Goal: Task Accomplishment & Management: Manage account settings

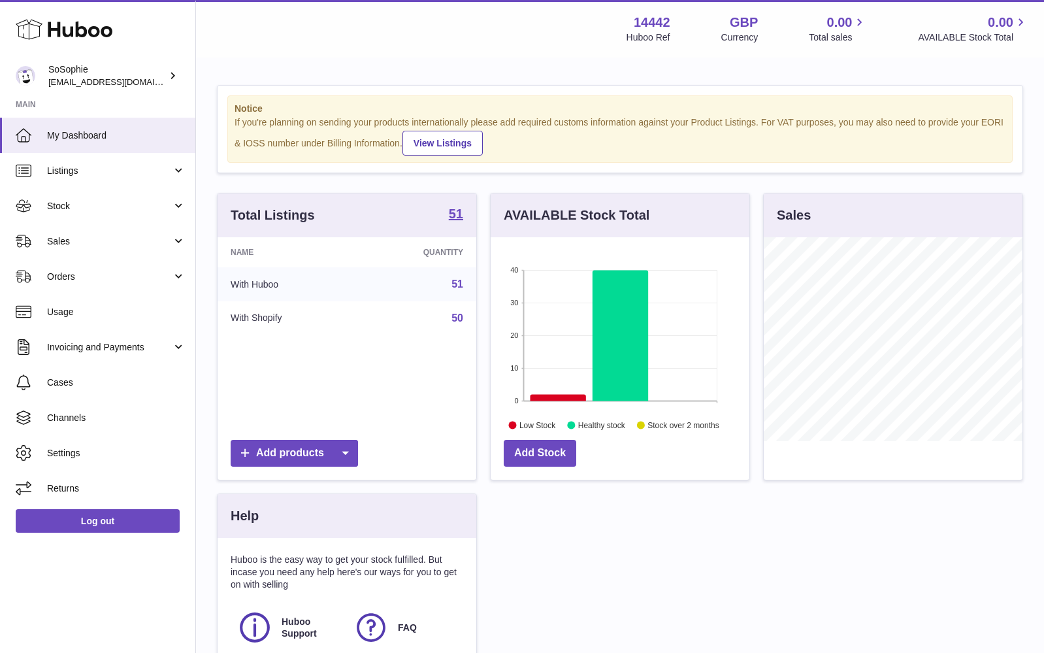
scroll to position [204, 259]
click at [107, 206] on span "Stock" at bounding box center [109, 206] width 125 height 12
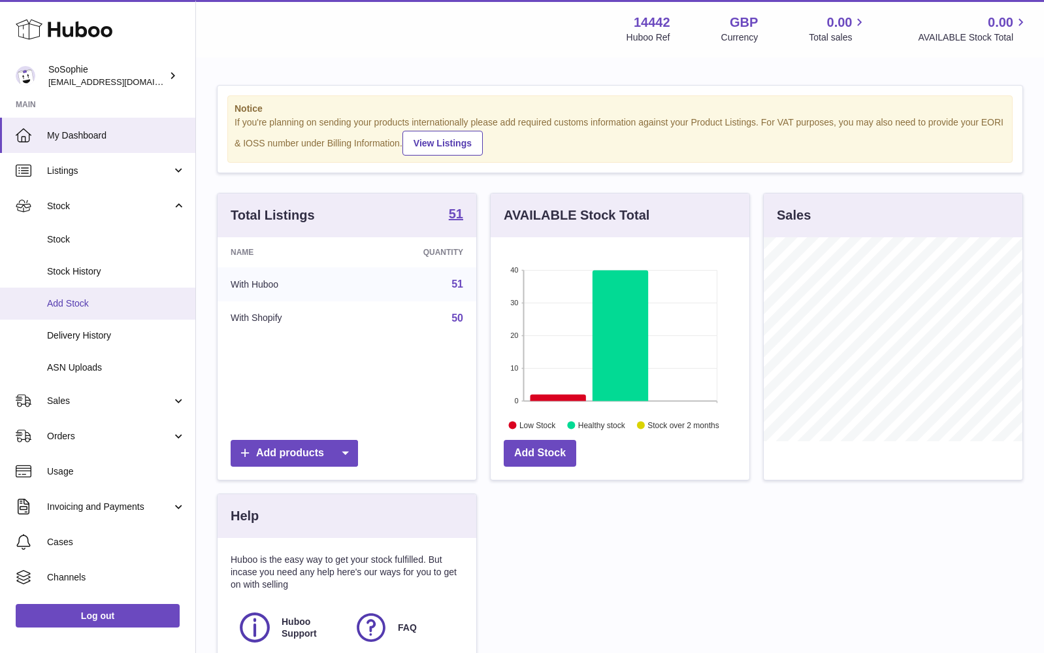
click at [99, 299] on span "Add Stock" at bounding box center [116, 303] width 139 height 12
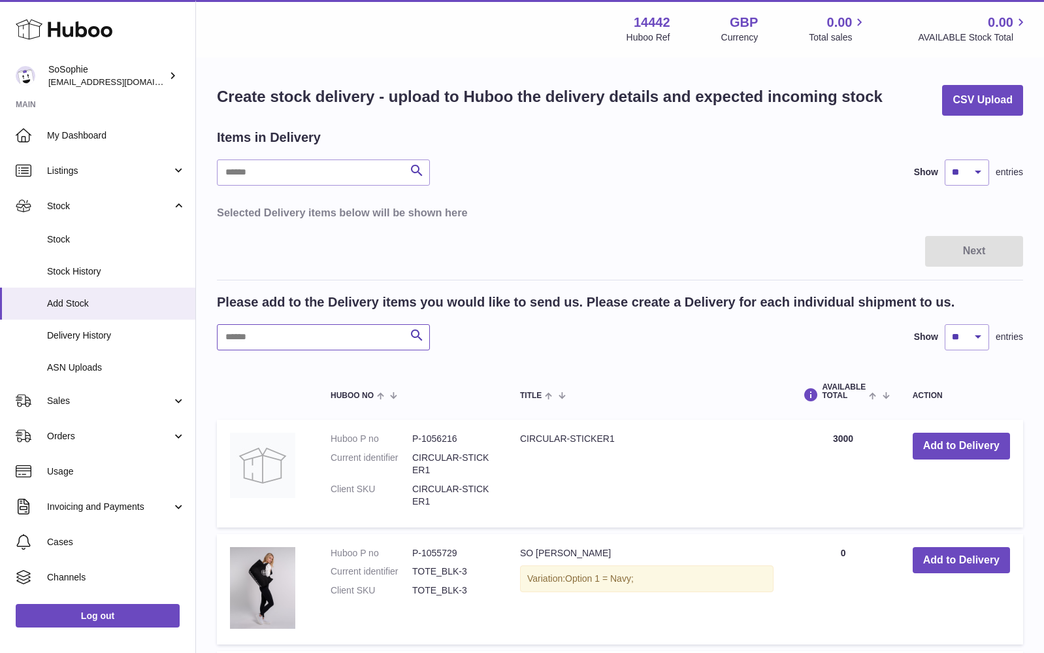
click at [276, 335] on input "text" at bounding box center [323, 337] width 213 height 26
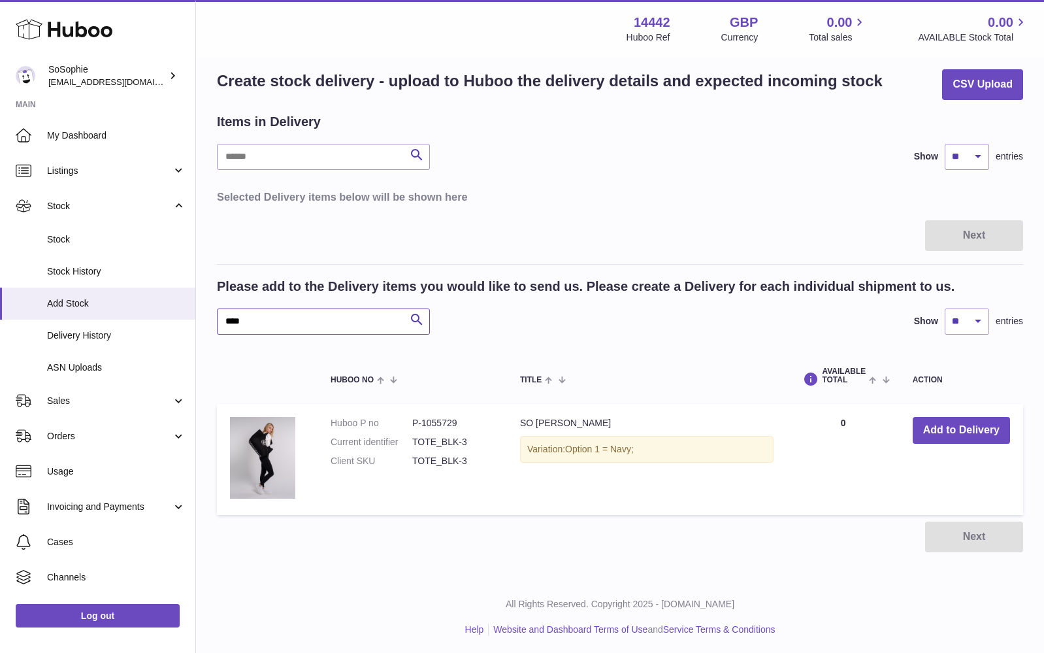
scroll to position [14, 0]
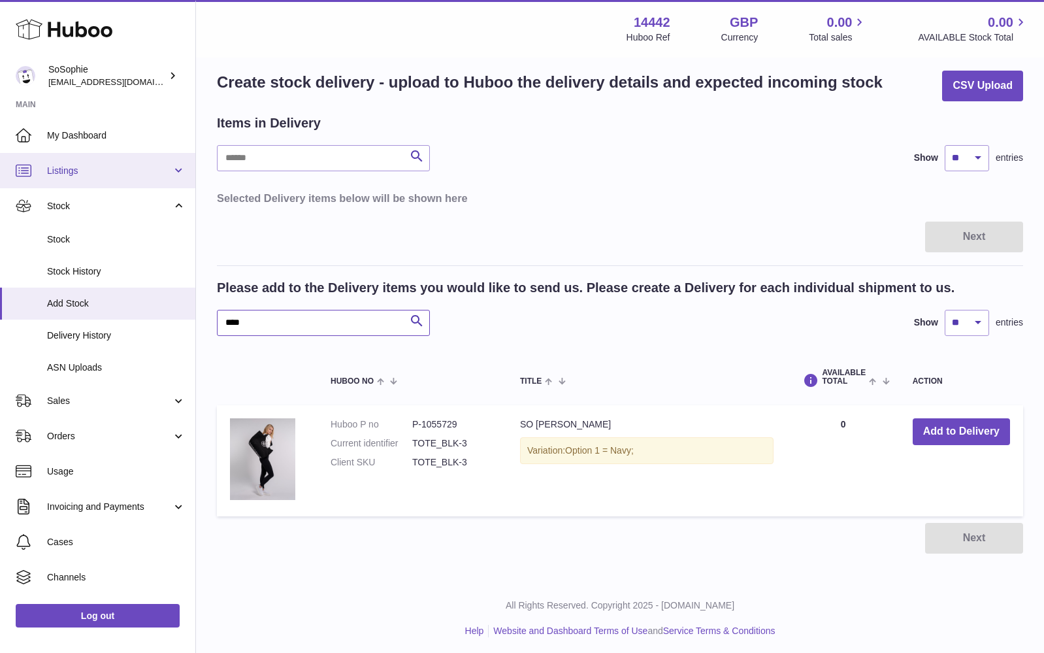
type input "****"
click at [108, 175] on link "Listings" at bounding box center [97, 170] width 195 height 35
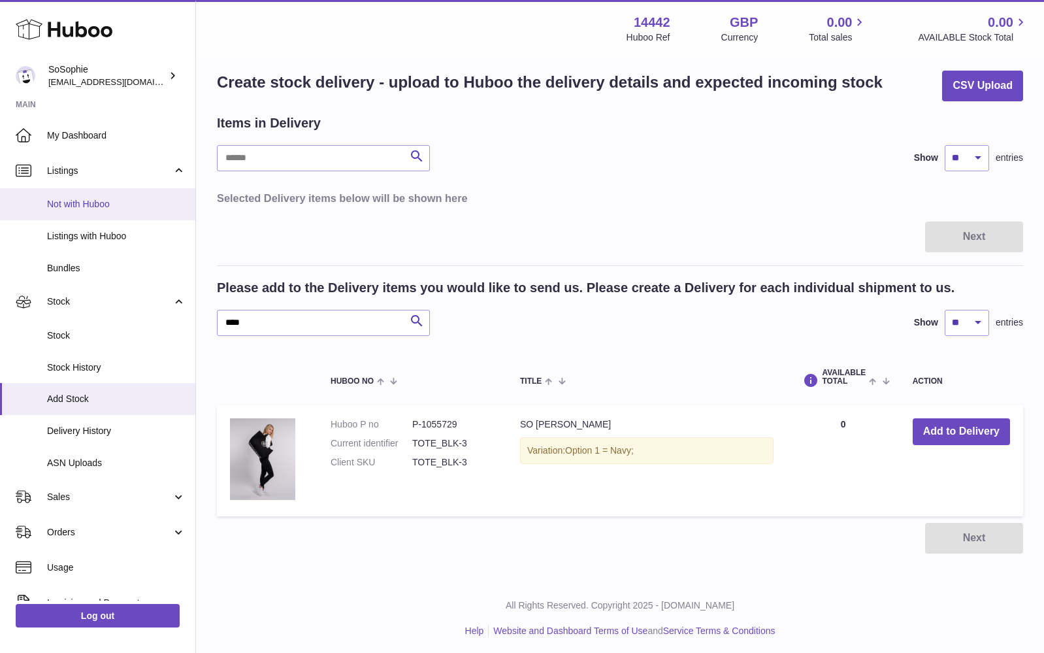
click at [98, 208] on span "Not with Huboo" at bounding box center [116, 204] width 139 height 12
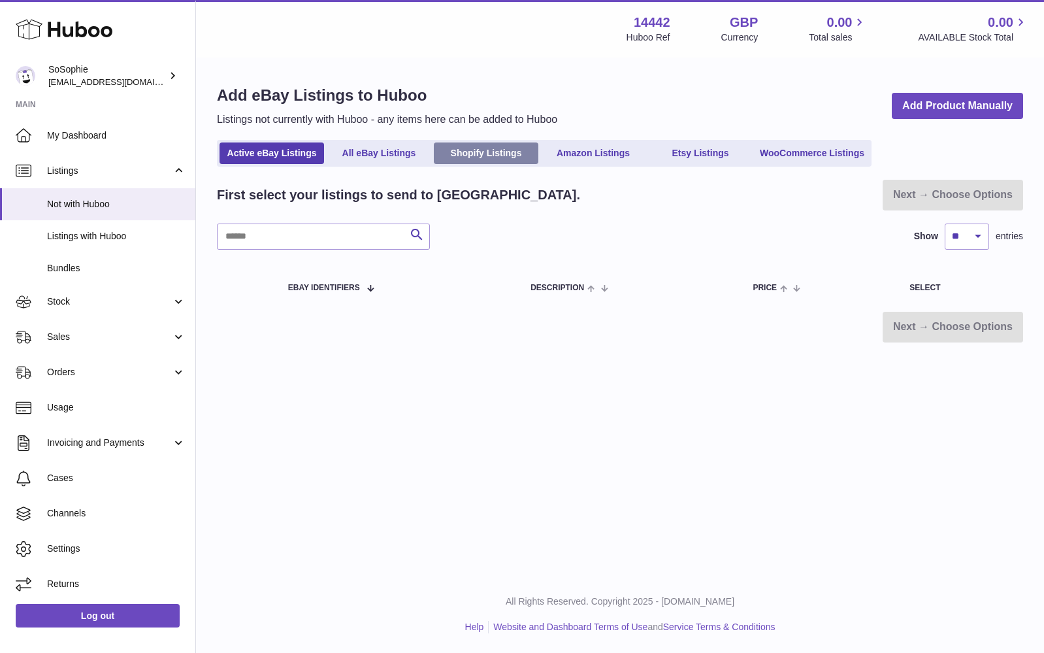
click at [499, 153] on link "Shopify Listings" at bounding box center [486, 153] width 105 height 22
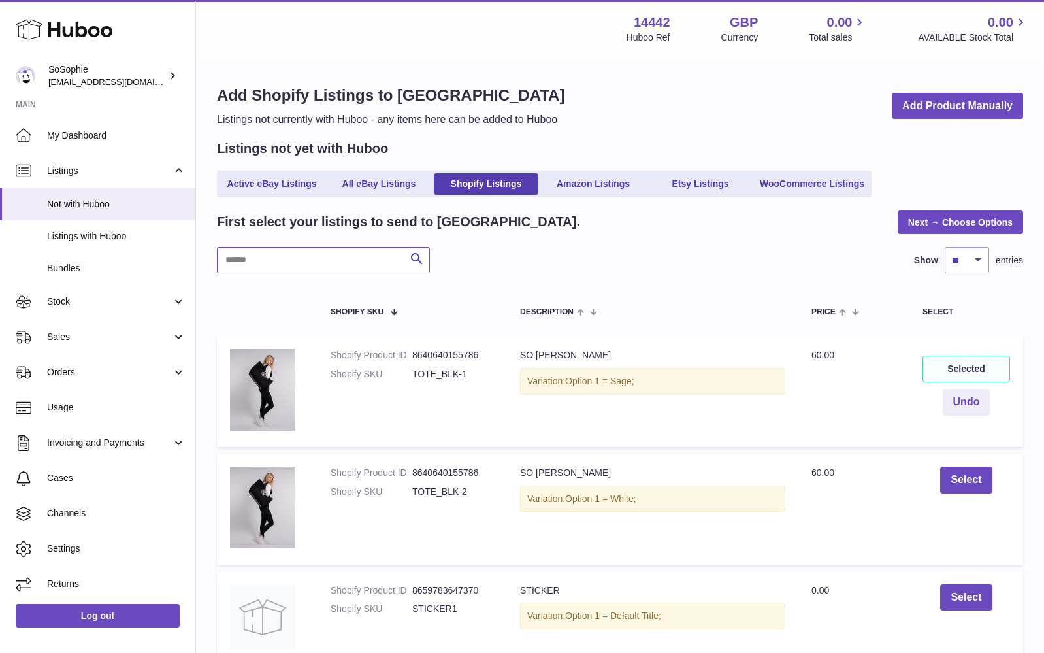
click at [361, 261] on input "text" at bounding box center [323, 260] width 213 height 26
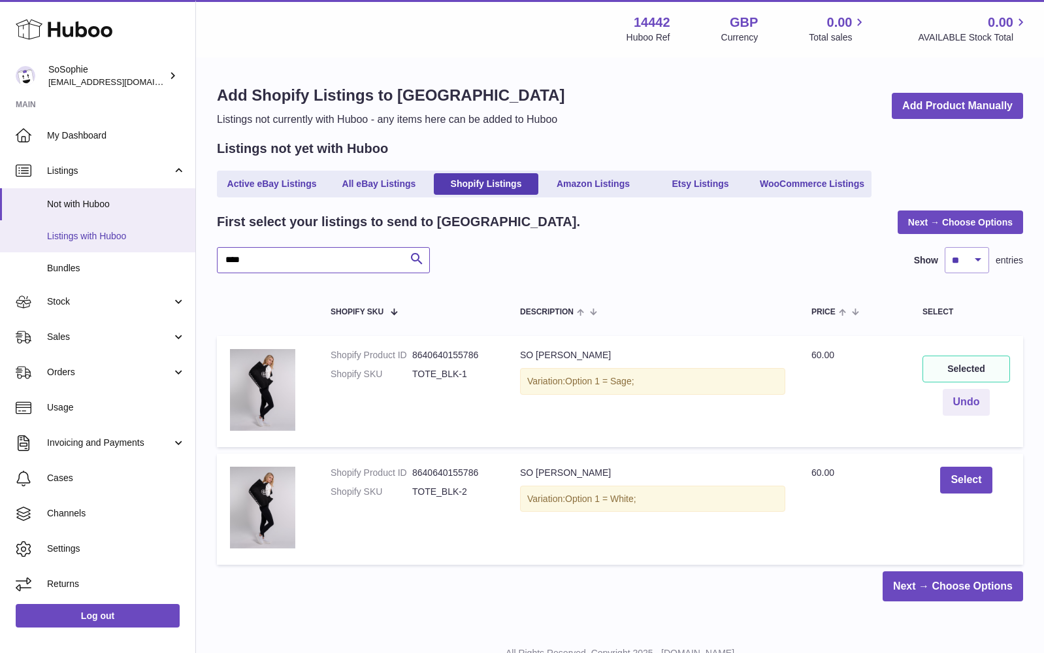
type input "****"
click at [106, 237] on span "Listings with Huboo" at bounding box center [116, 236] width 139 height 12
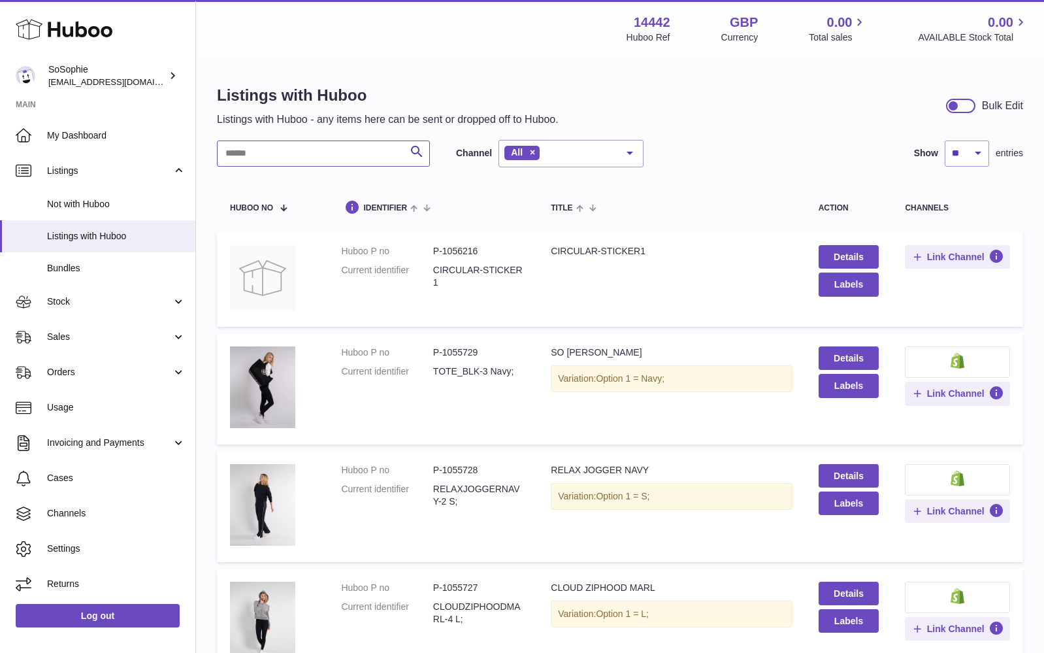
click at [288, 150] on input "text" at bounding box center [323, 153] width 213 height 26
type input "****"
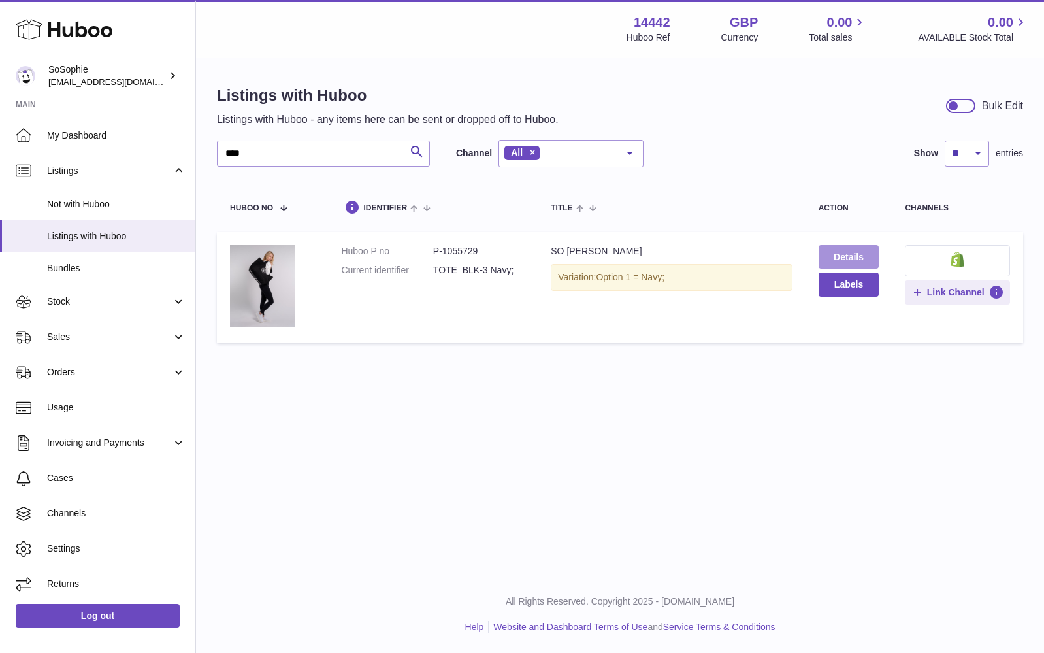
click at [850, 254] on link "Details" at bounding box center [849, 257] width 61 height 24
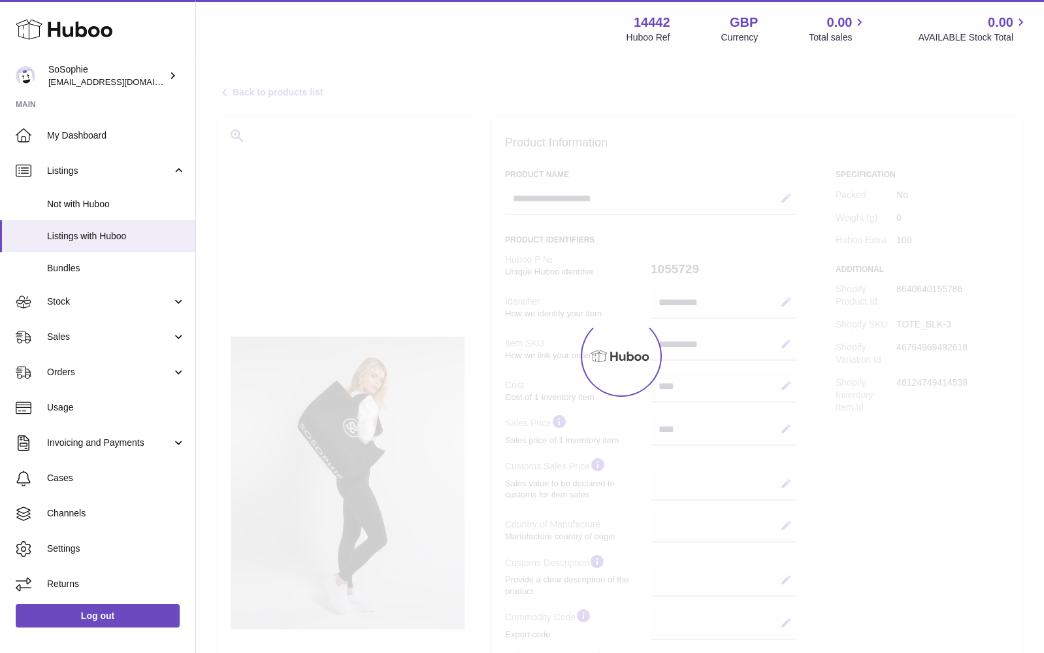
select select
select select "***"
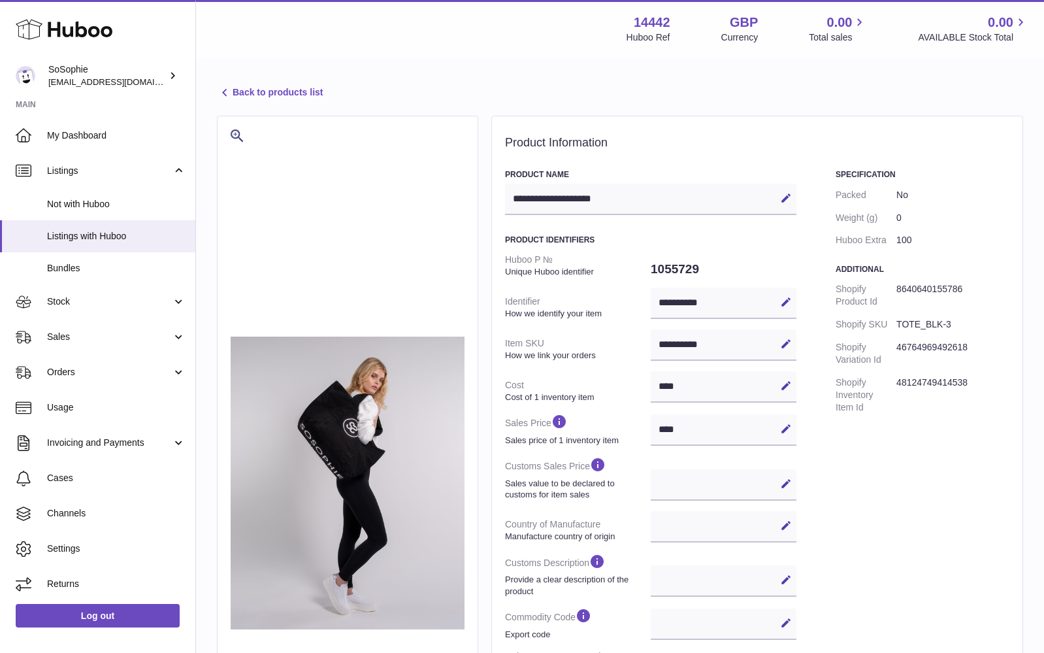
click at [232, 90] on link "Back to products list" at bounding box center [270, 93] width 106 height 16
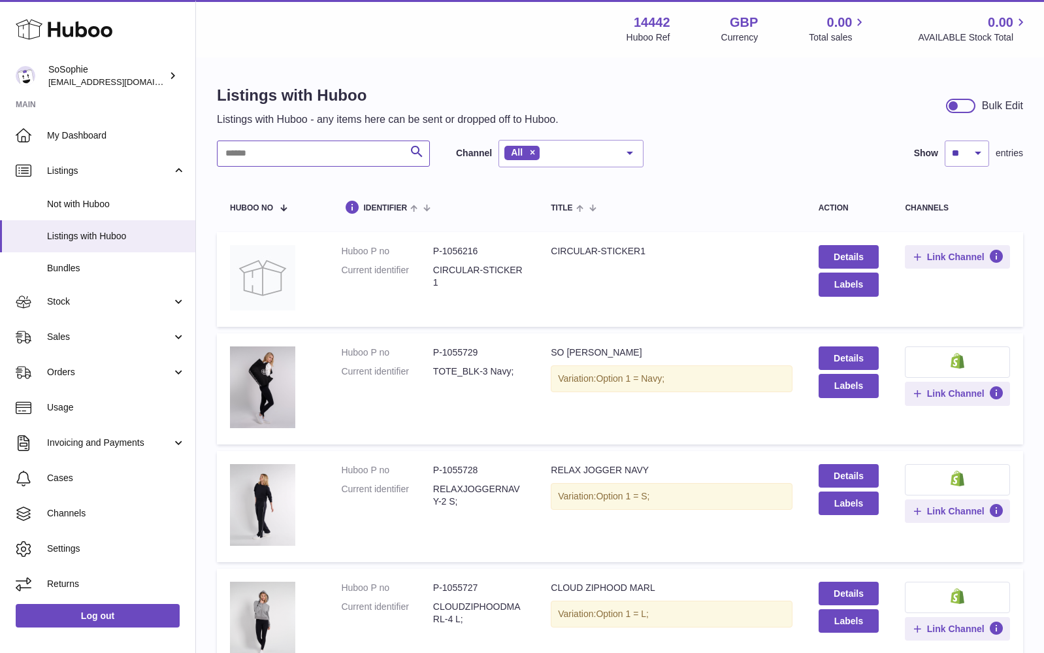
click at [284, 150] on input "text" at bounding box center [323, 153] width 213 height 26
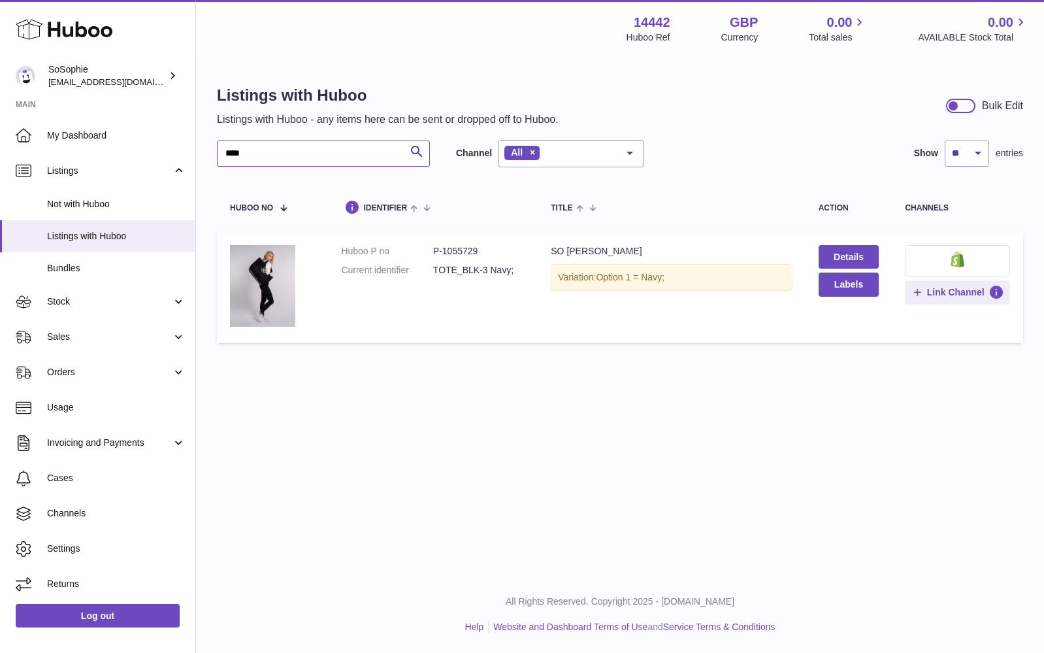
type input "****"
click at [940, 256] on button at bounding box center [957, 260] width 105 height 31
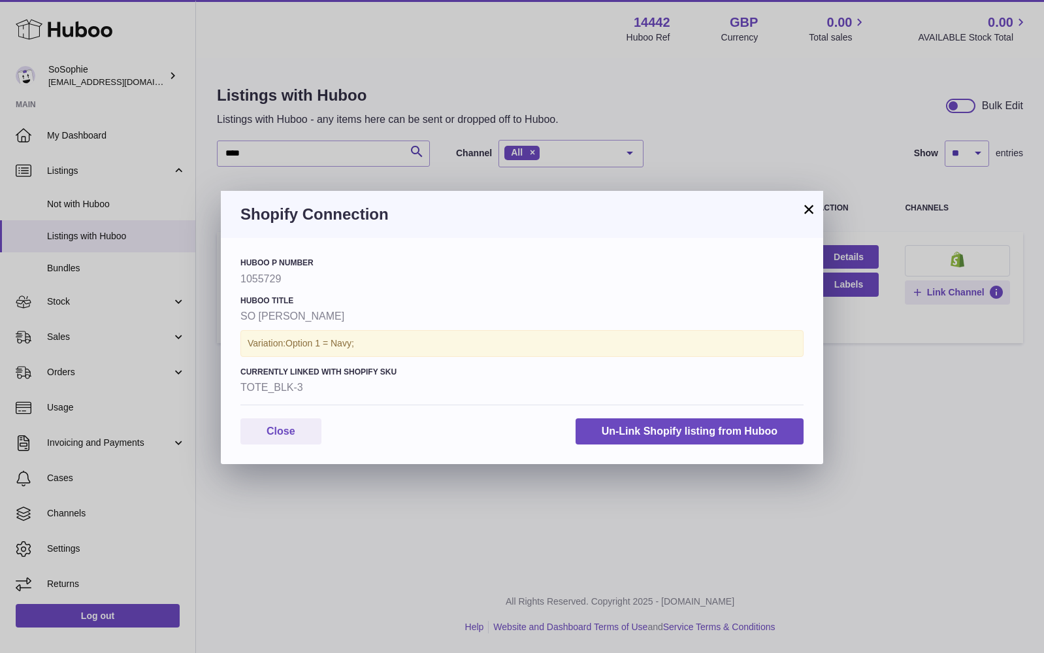
click at [808, 208] on button "×" at bounding box center [809, 209] width 16 height 16
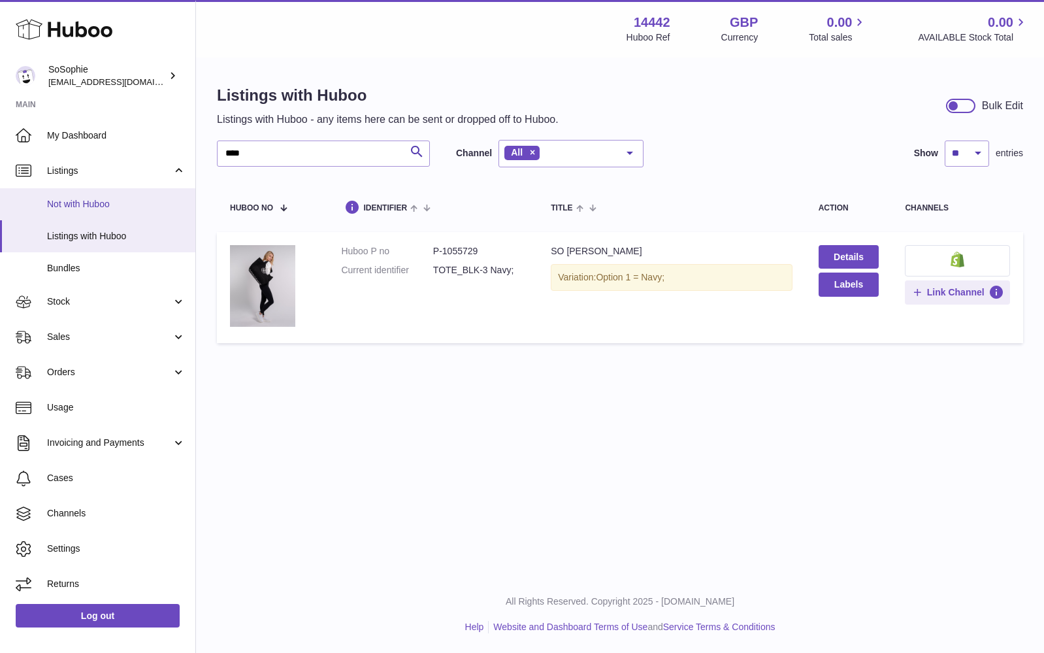
click at [105, 198] on span "Not with Huboo" at bounding box center [116, 204] width 139 height 12
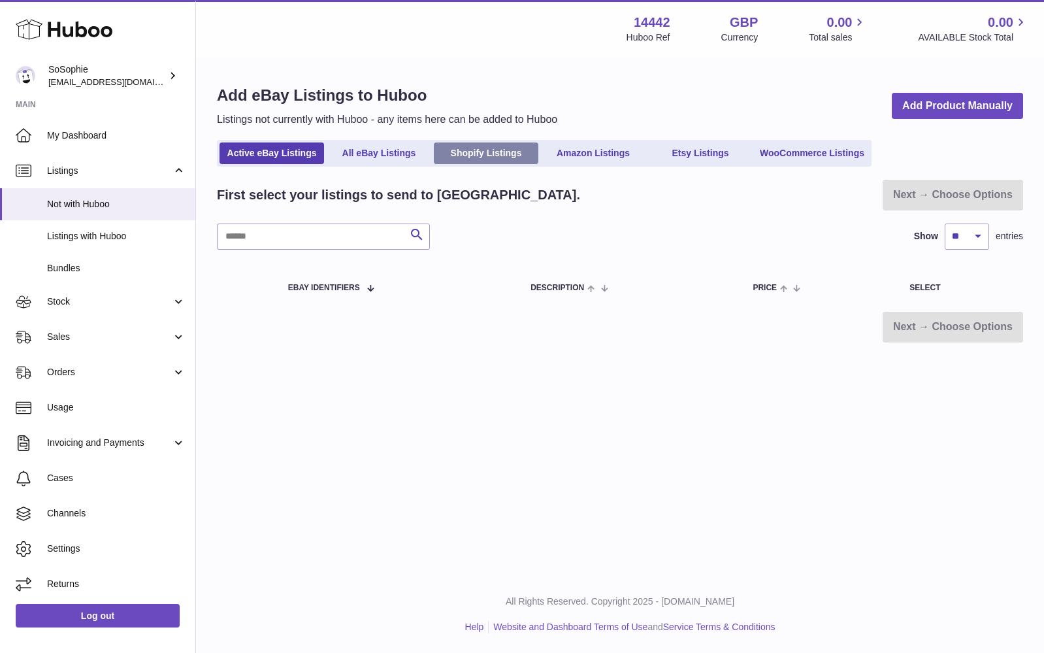
click at [469, 149] on link "Shopify Listings" at bounding box center [486, 153] width 105 height 22
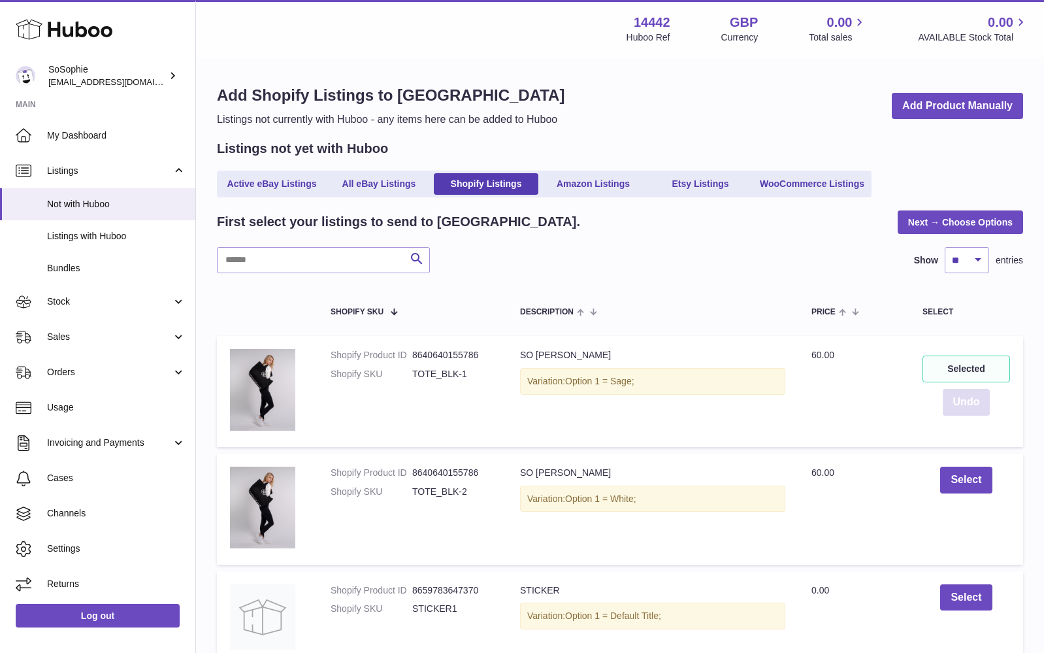
click at [967, 401] on button "Undo" at bounding box center [967, 402] width 48 height 27
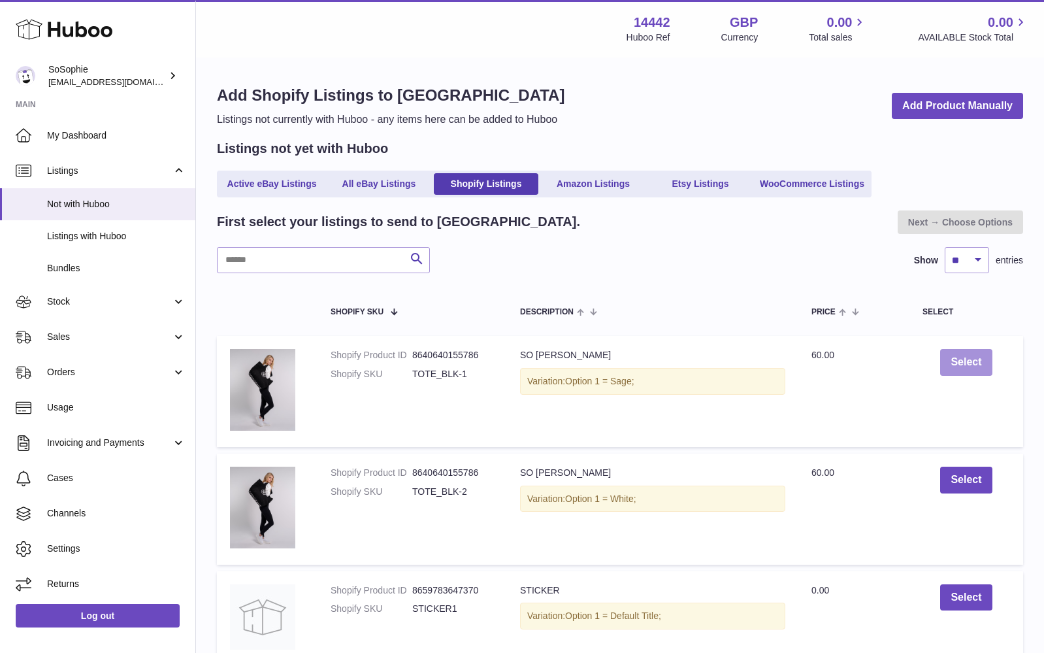
click at [969, 355] on button "Select" at bounding box center [966, 362] width 52 height 27
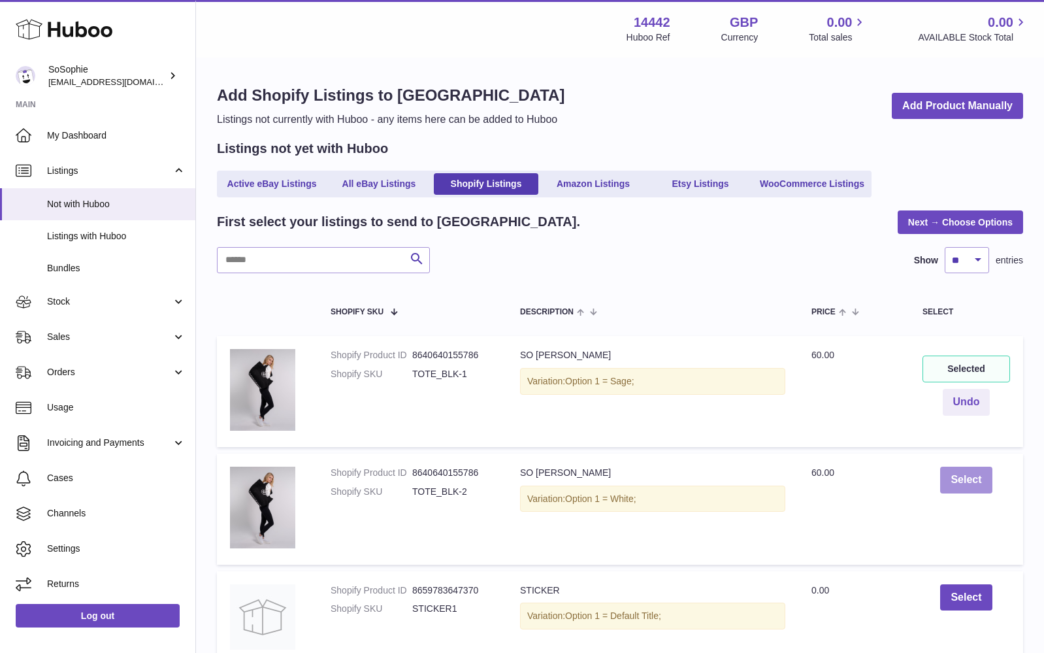
click at [966, 479] on button "Select" at bounding box center [966, 480] width 52 height 27
click at [957, 221] on link "Next → Choose Options" at bounding box center [960, 222] width 125 height 24
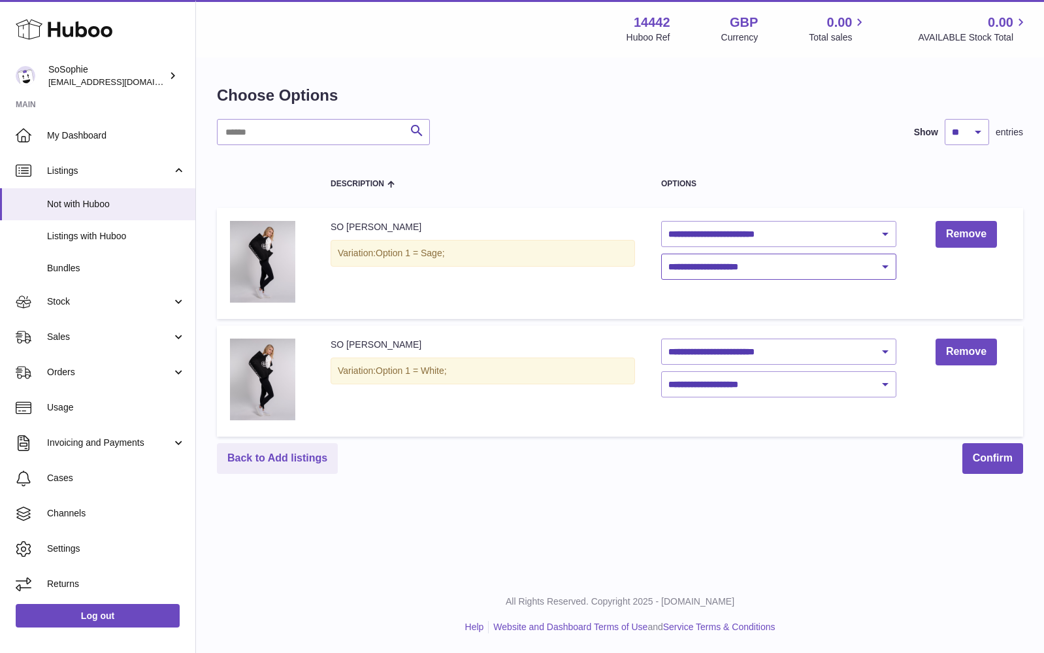
select select "***"
click at [997, 456] on button "Confirm" at bounding box center [992, 458] width 61 height 31
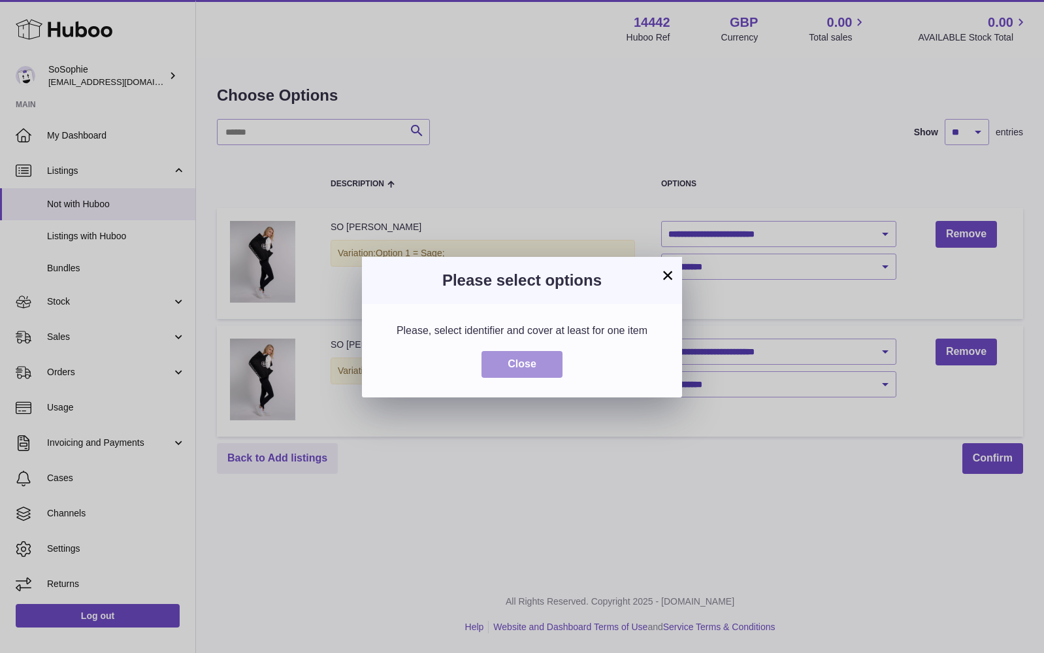
click at [531, 358] on button "Close" at bounding box center [522, 364] width 81 height 27
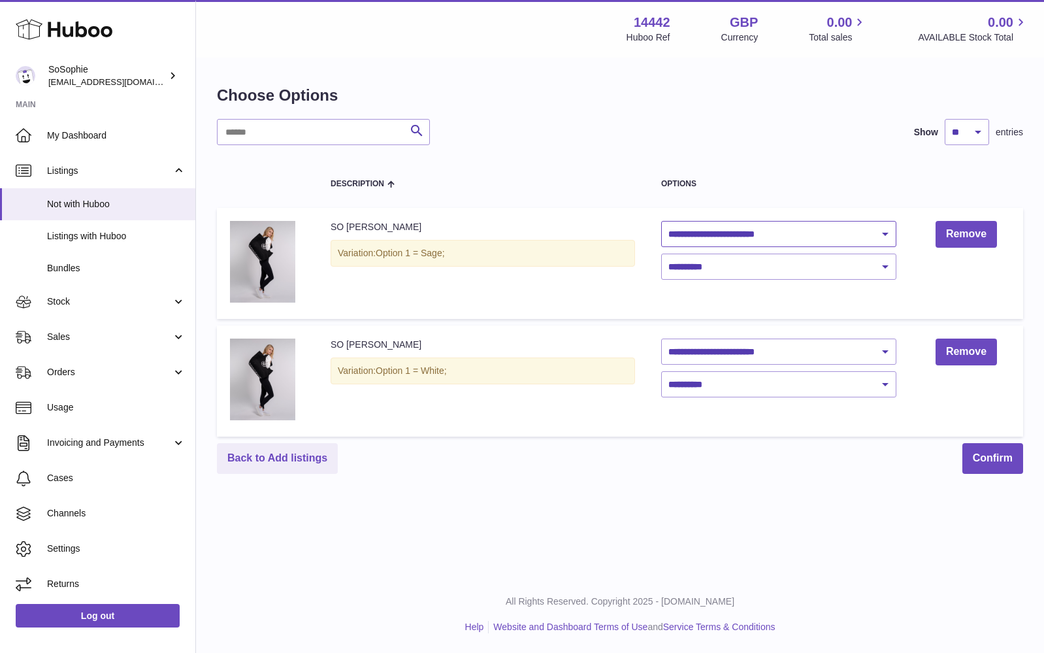
select select "********"
click at [984, 453] on button "Confirm" at bounding box center [992, 458] width 61 height 31
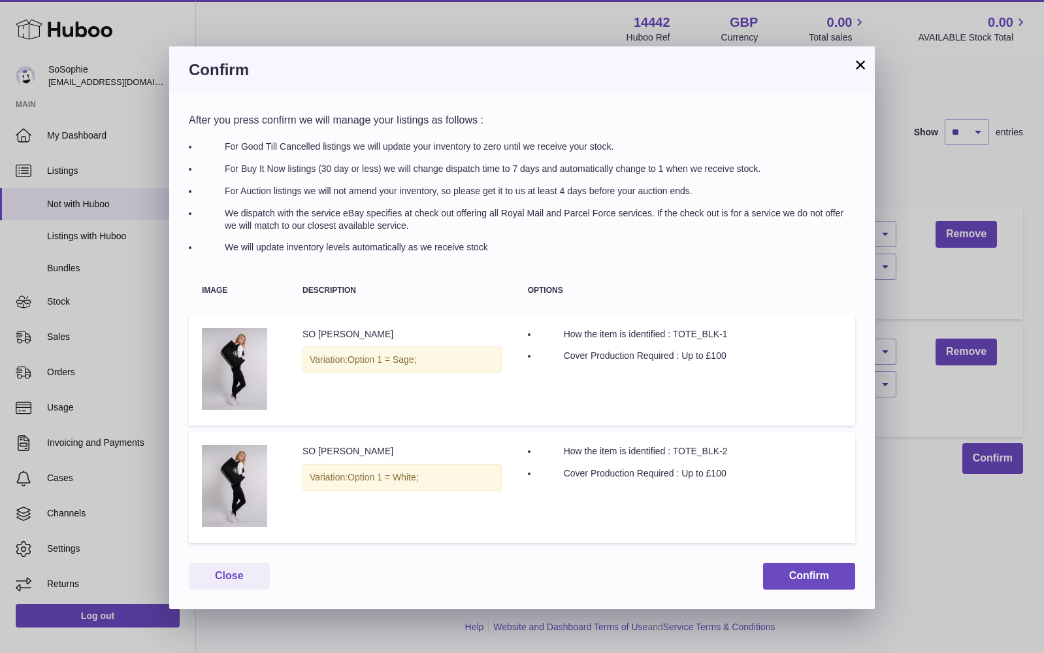
scroll to position [1, 0]
click at [796, 568] on button "Confirm" at bounding box center [809, 576] width 92 height 27
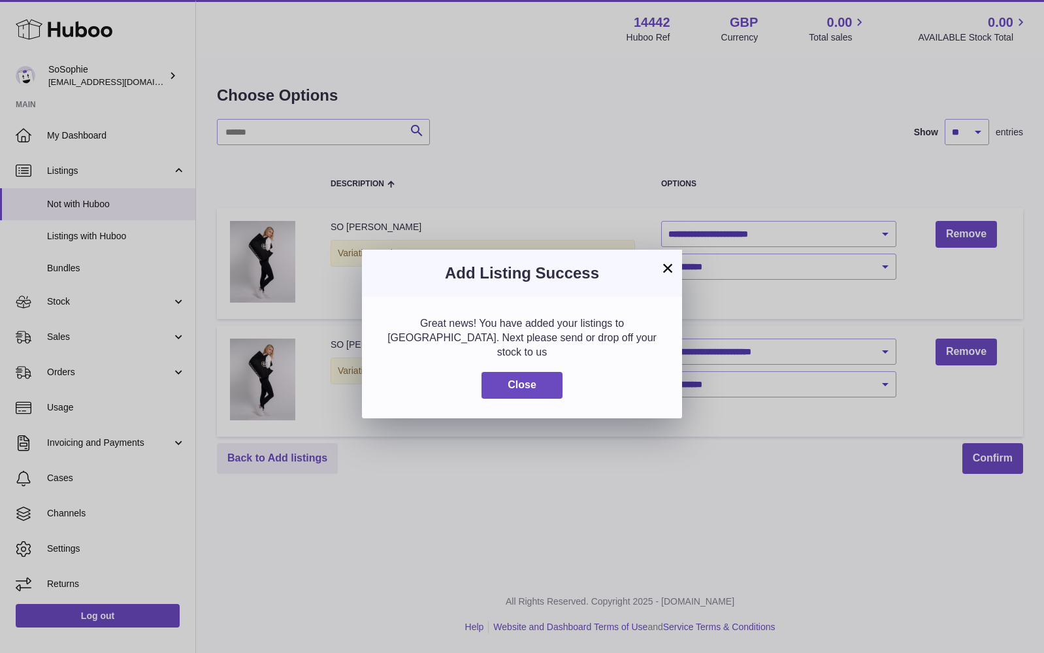
scroll to position [0, 0]
click at [544, 375] on button "Close" at bounding box center [522, 385] width 81 height 27
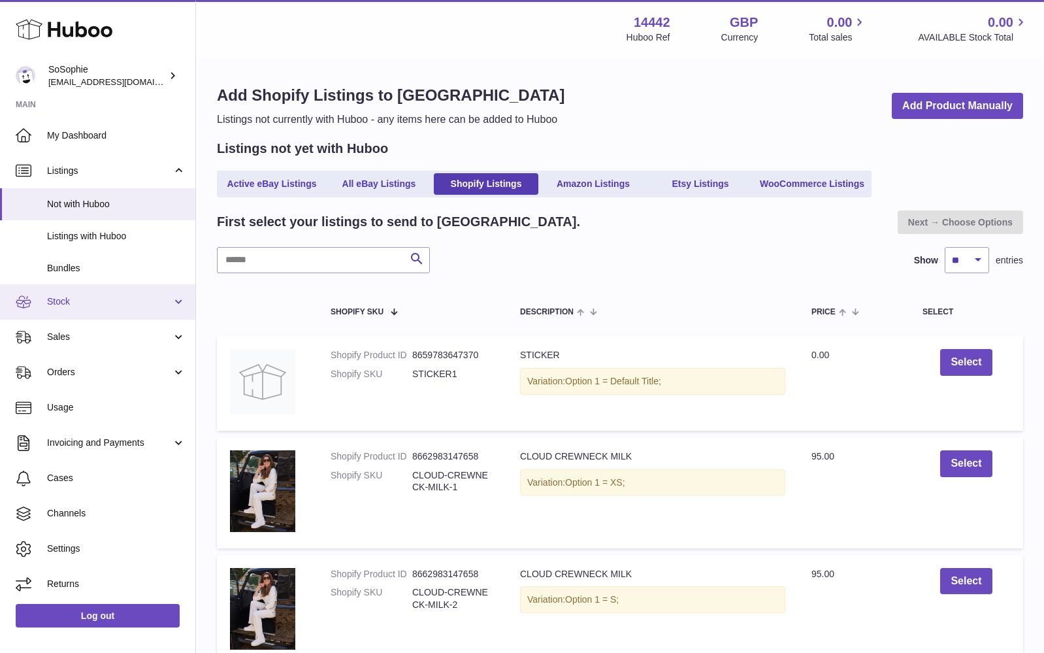
click at [102, 300] on span "Stock" at bounding box center [109, 301] width 125 height 12
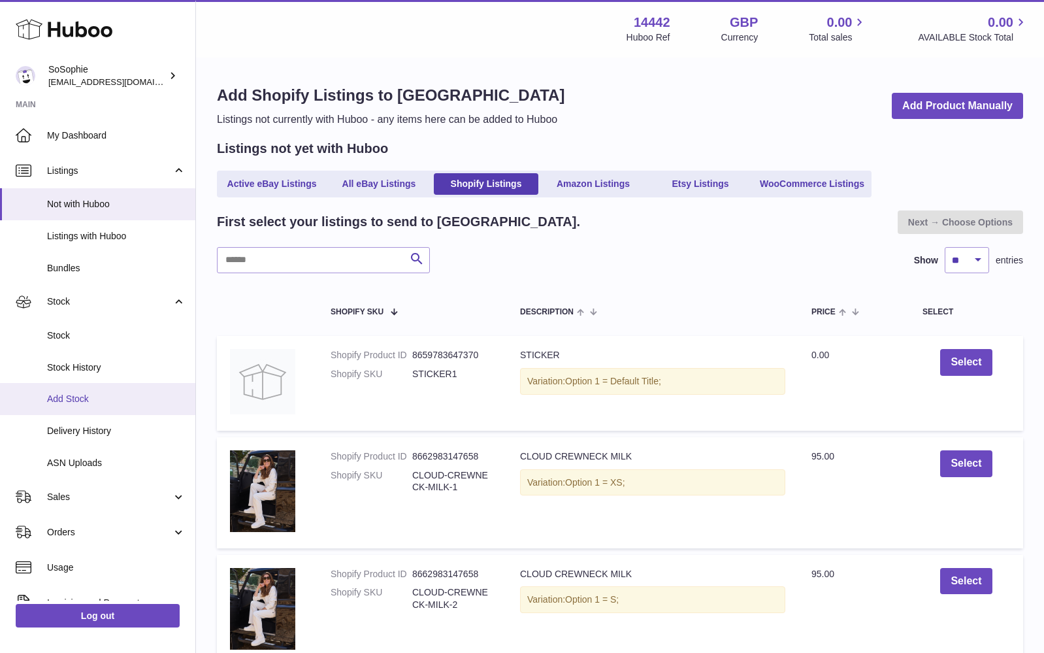
click at [93, 396] on span "Add Stock" at bounding box center [116, 399] width 139 height 12
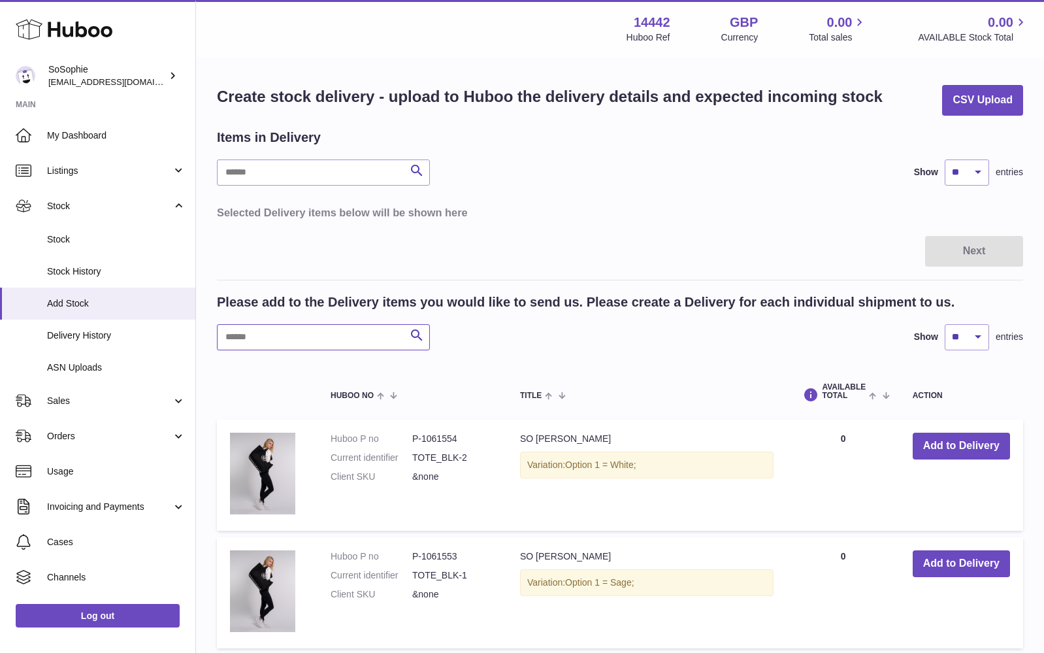
click at [281, 334] on input "text" at bounding box center [323, 337] width 213 height 26
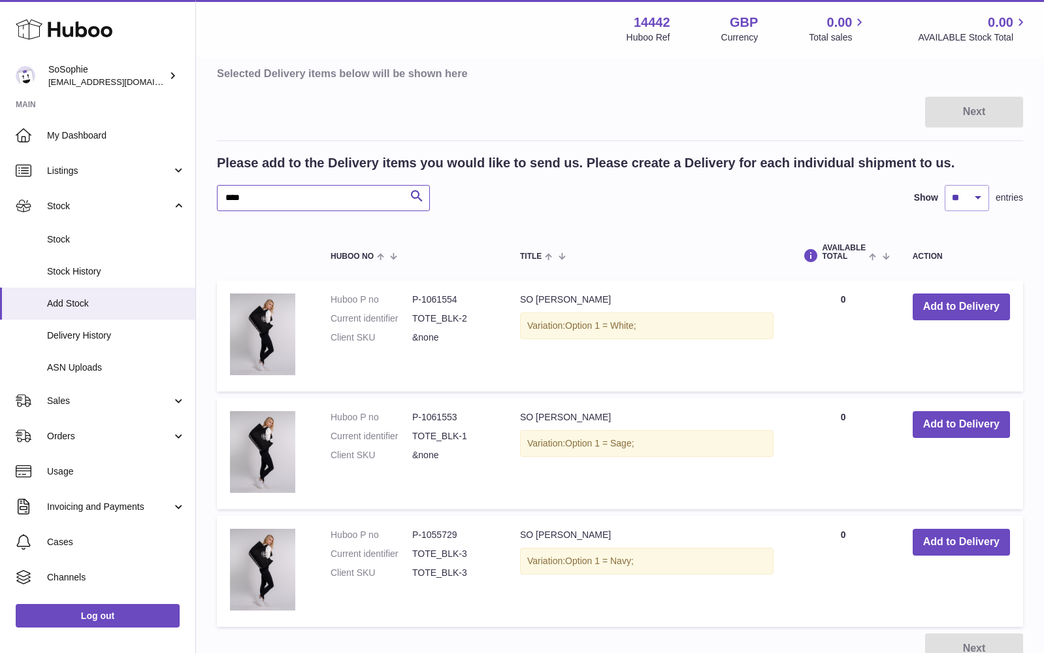
scroll to position [137, 0]
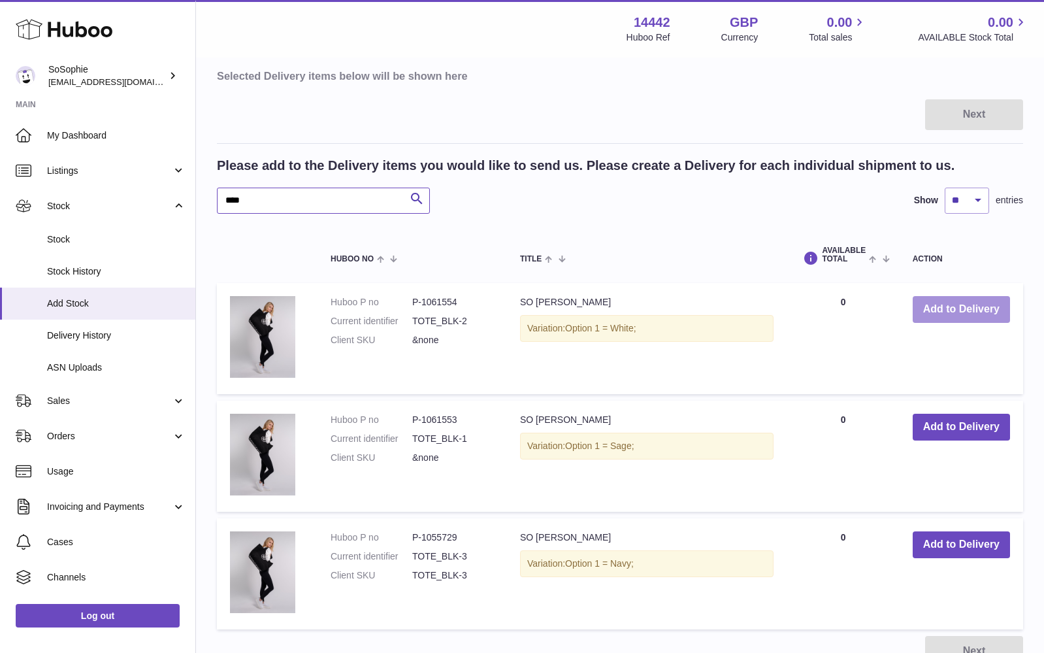
type input "****"
click at [967, 306] on button "Add to Delivery" at bounding box center [961, 309] width 97 height 27
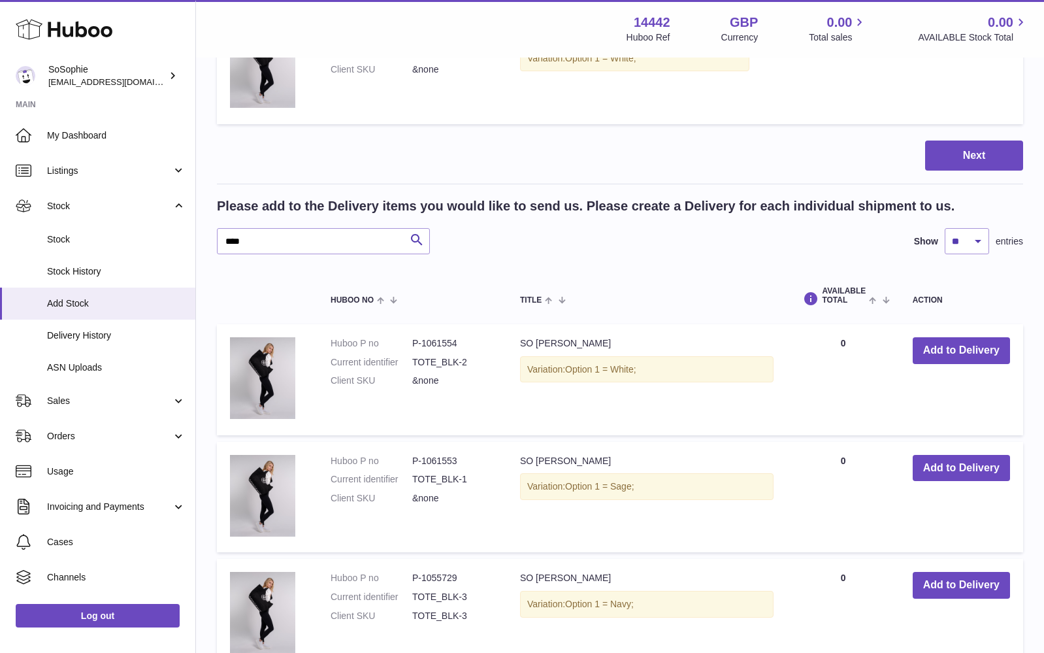
scroll to position [235, 0]
click at [954, 467] on button "Add to Delivery" at bounding box center [961, 468] width 97 height 27
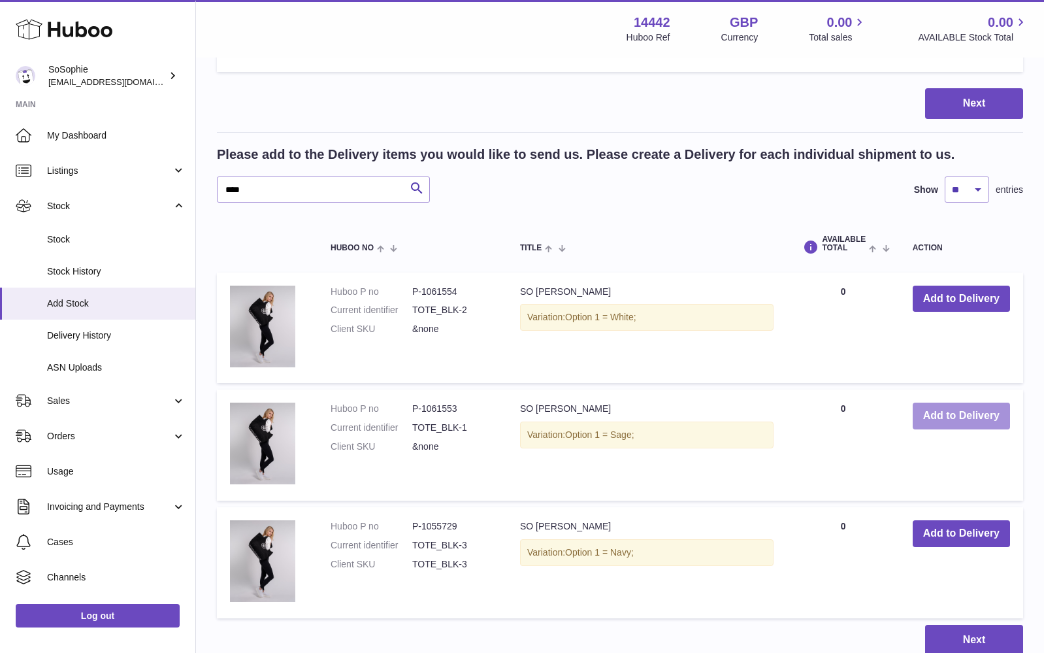
scroll to position [425, 0]
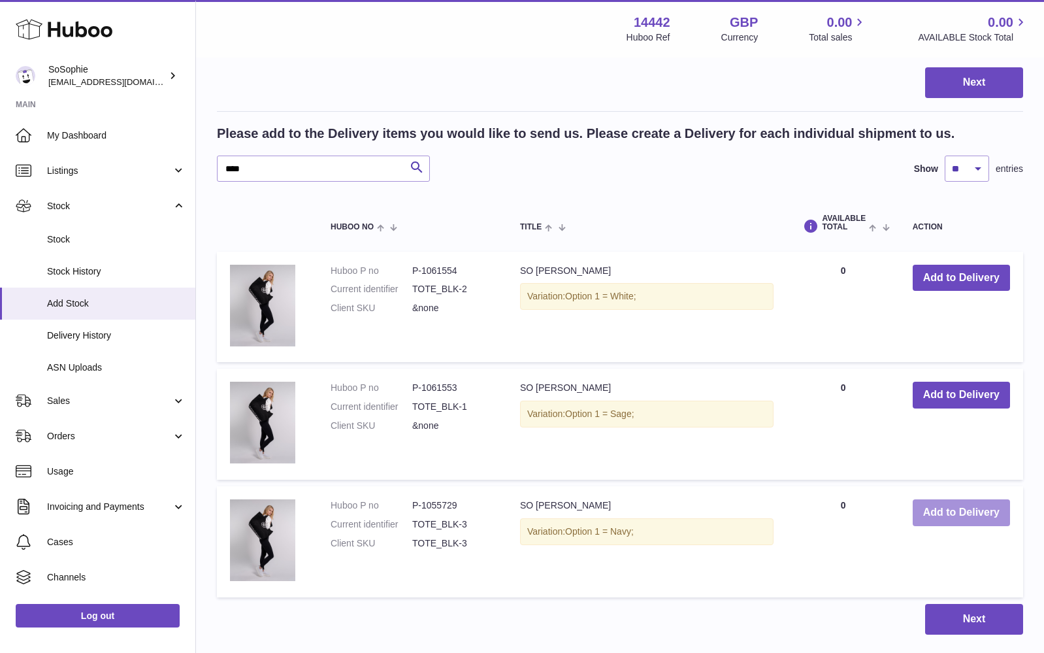
click at [955, 516] on button "Add to Delivery" at bounding box center [961, 512] width 97 height 27
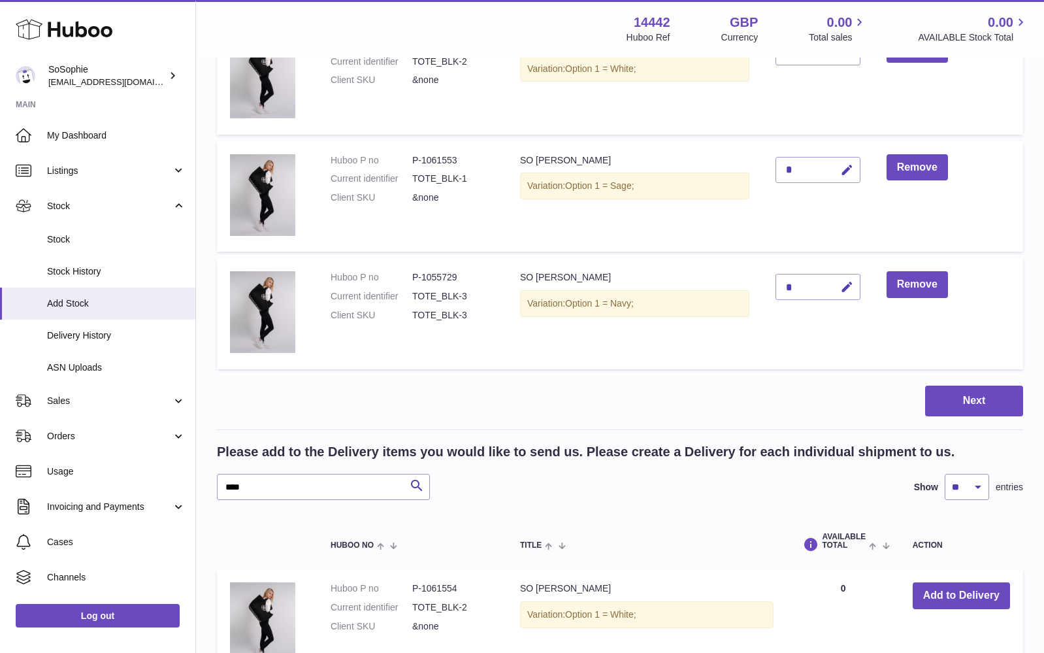
scroll to position [387, 0]
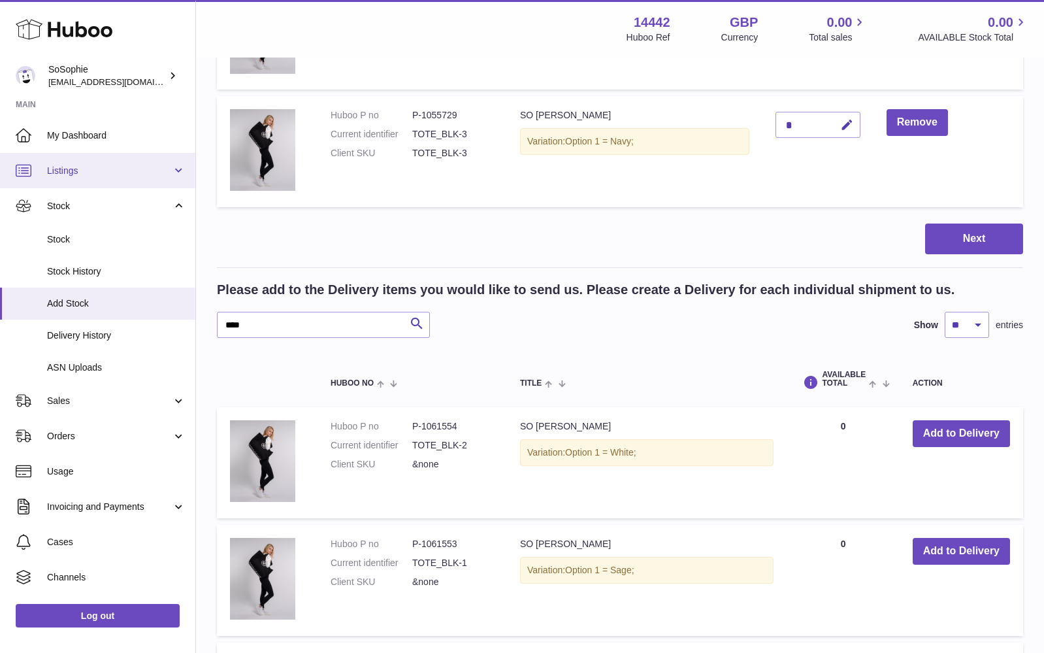
click at [128, 171] on span "Listings" at bounding box center [109, 171] width 125 height 12
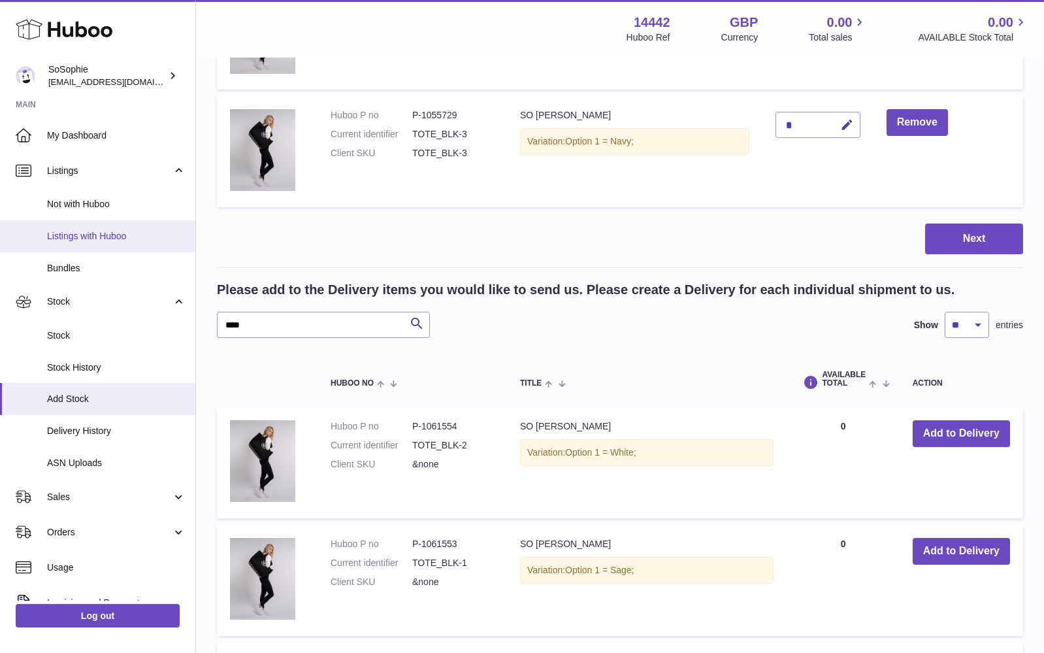
click at [107, 236] on span "Listings with Huboo" at bounding box center [116, 236] width 139 height 12
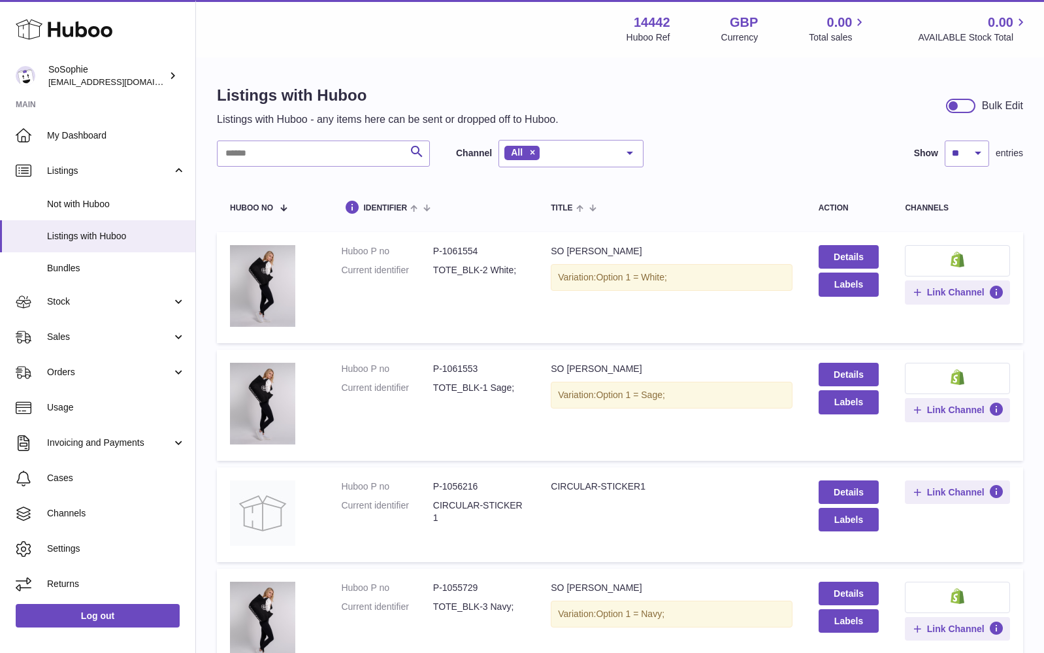
scroll to position [-1, 0]
click at [306, 157] on input "text" at bounding box center [323, 153] width 213 height 26
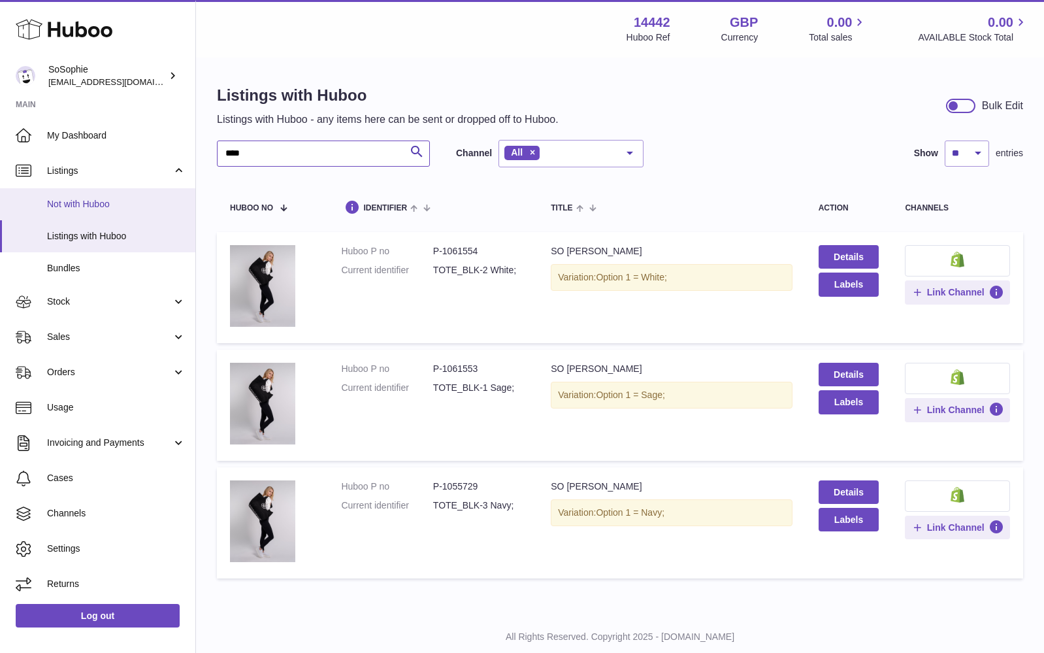
type input "****"
click at [107, 201] on span "Not with Huboo" at bounding box center [116, 204] width 139 height 12
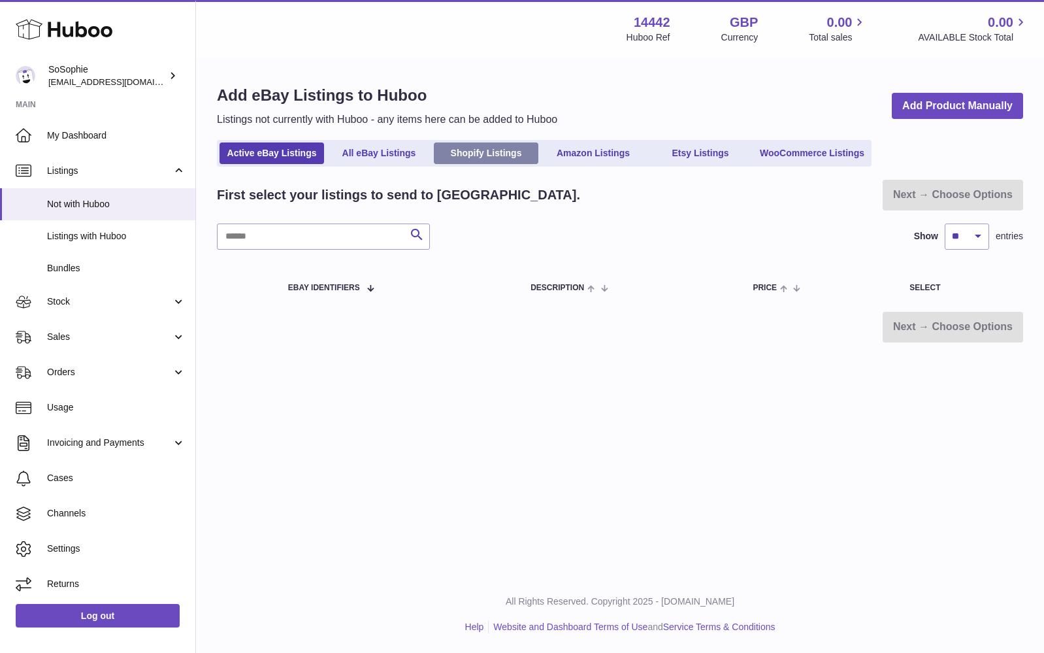
click at [467, 150] on link "Shopify Listings" at bounding box center [486, 153] width 105 height 22
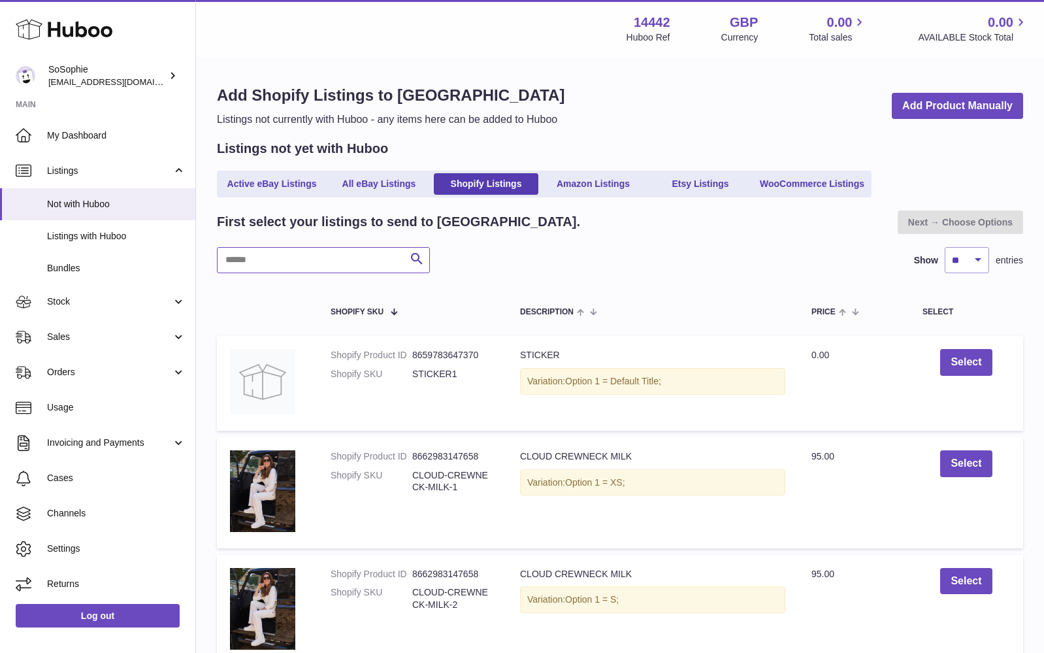
click at [303, 265] on input "text" at bounding box center [323, 260] width 213 height 26
type input "****"
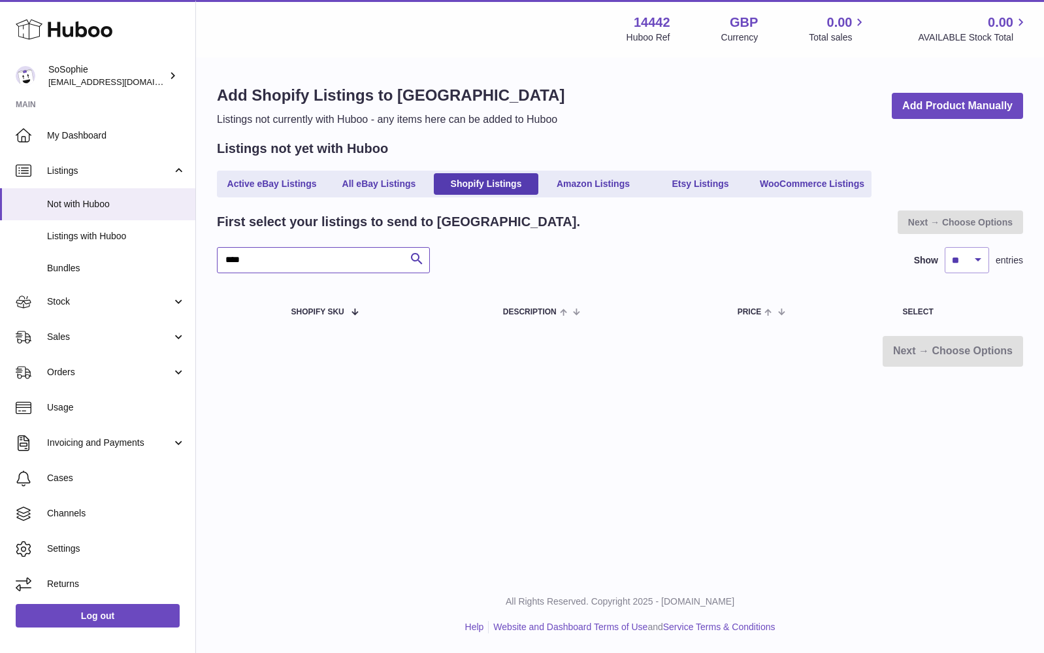
click at [286, 257] on input "****" at bounding box center [323, 260] width 213 height 26
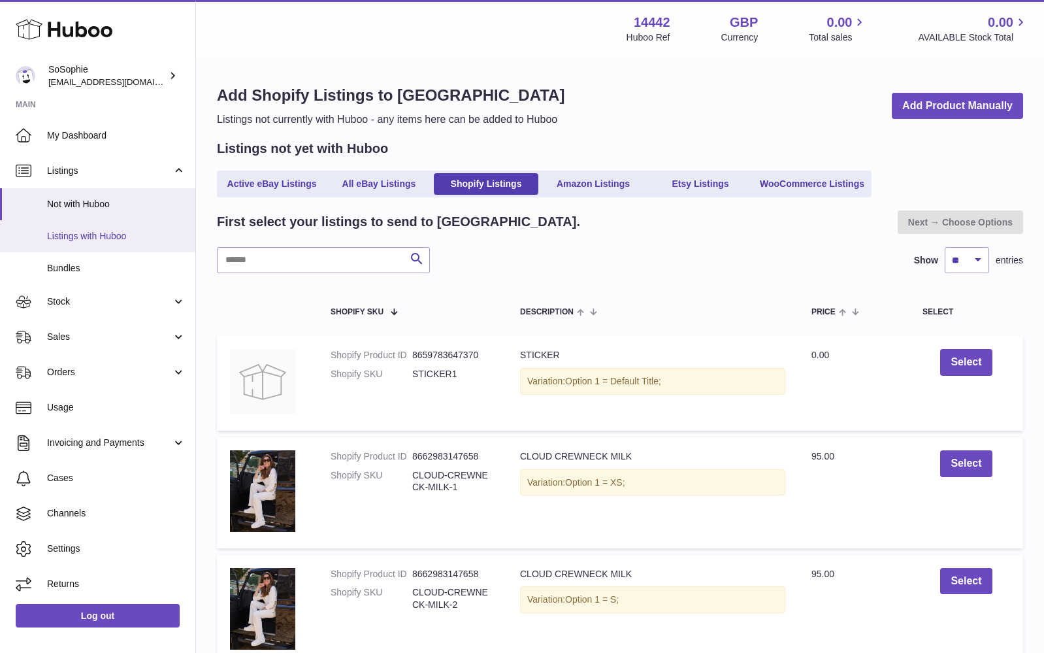
click at [106, 234] on span "Listings with Huboo" at bounding box center [116, 236] width 139 height 12
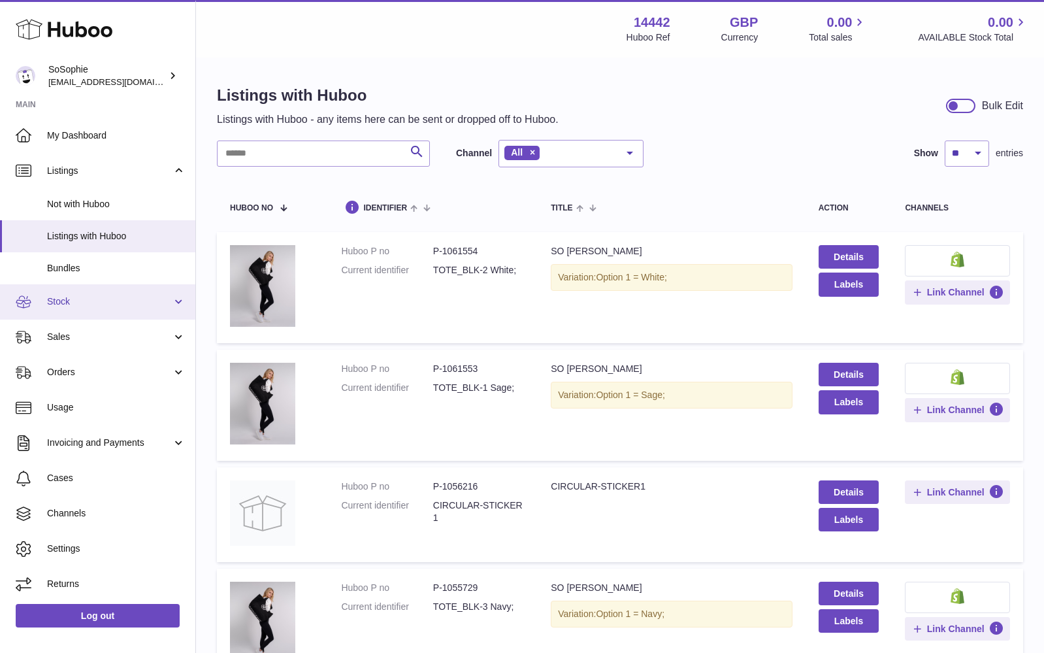
click at [95, 305] on link "Stock" at bounding box center [97, 301] width 195 height 35
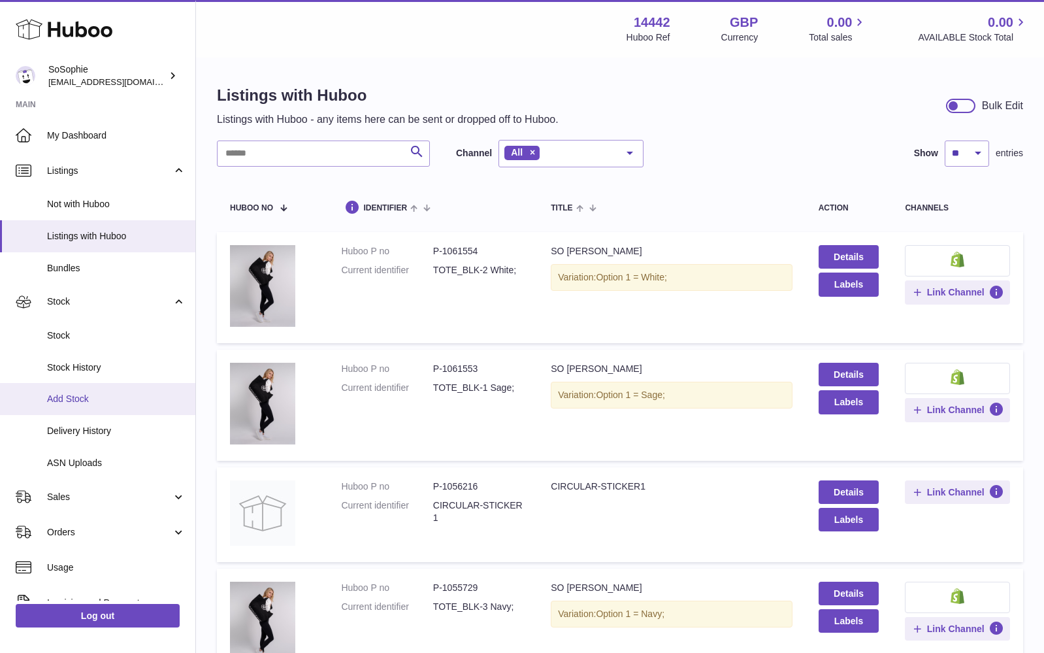
click at [90, 393] on span "Add Stock" at bounding box center [116, 399] width 139 height 12
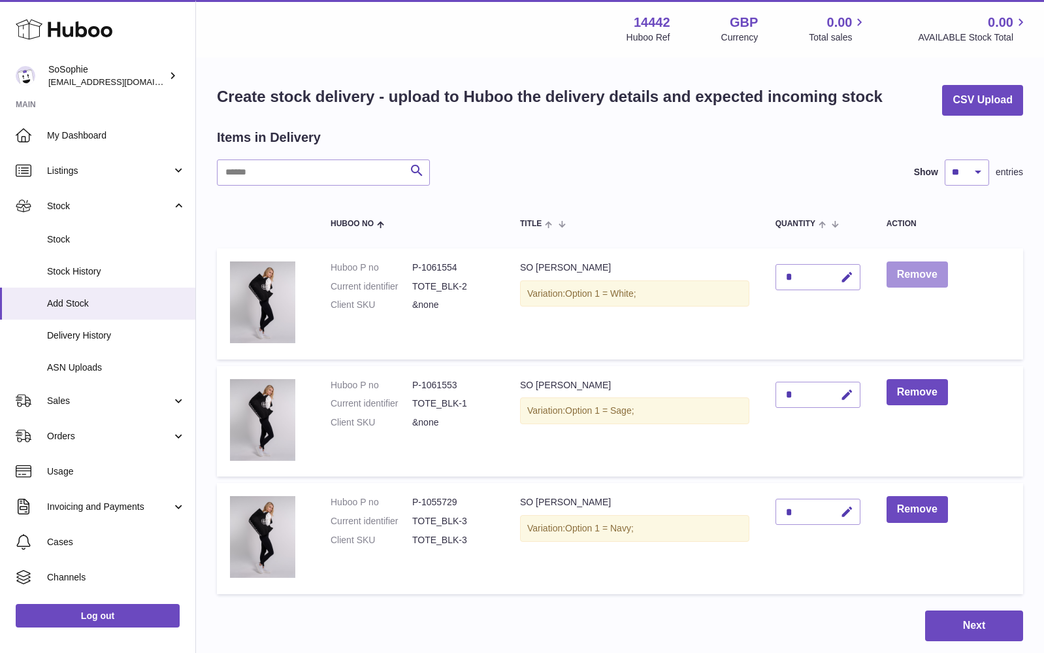
click at [903, 274] on button "Remove" at bounding box center [917, 274] width 61 height 27
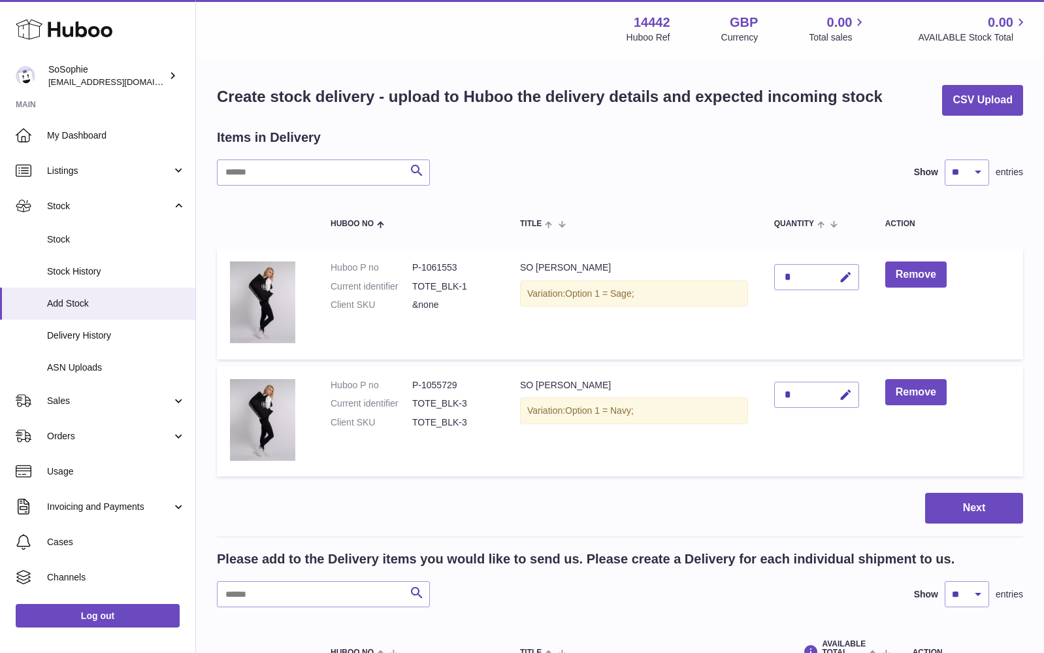
click at [903, 274] on button "Remove" at bounding box center [915, 274] width 61 height 27
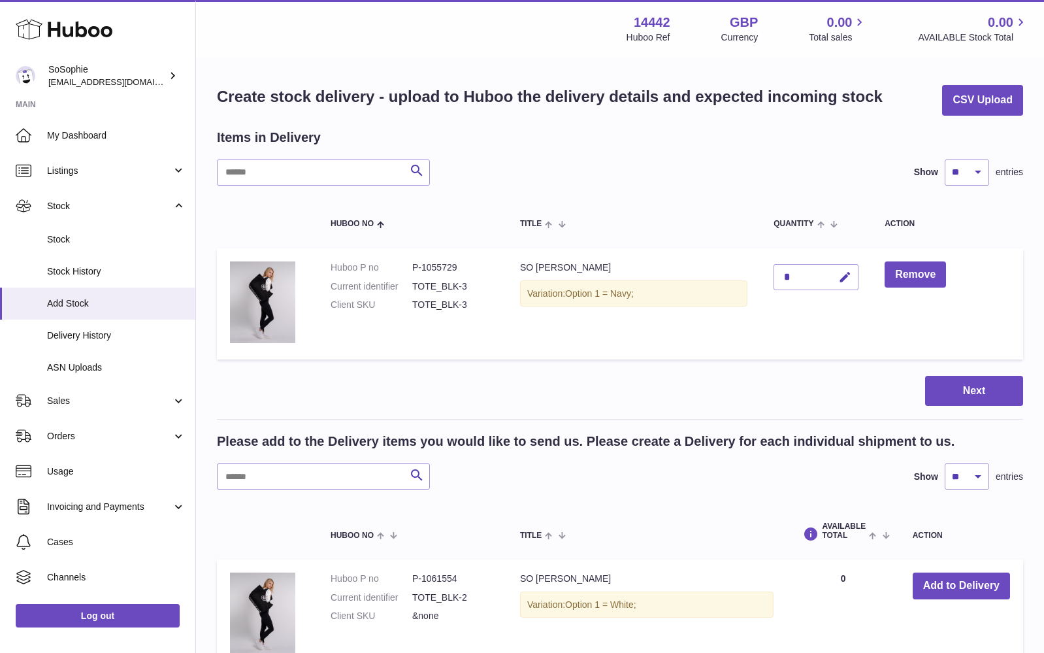
click at [903, 274] on button "Remove" at bounding box center [915, 274] width 61 height 27
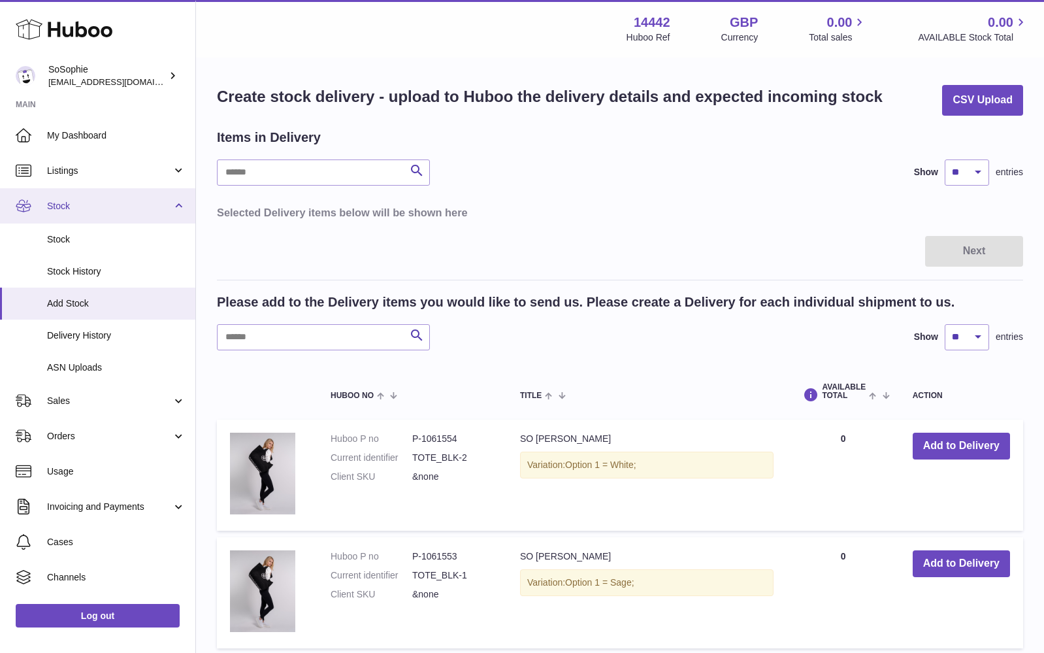
click at [83, 206] on span "Stock" at bounding box center [109, 206] width 125 height 12
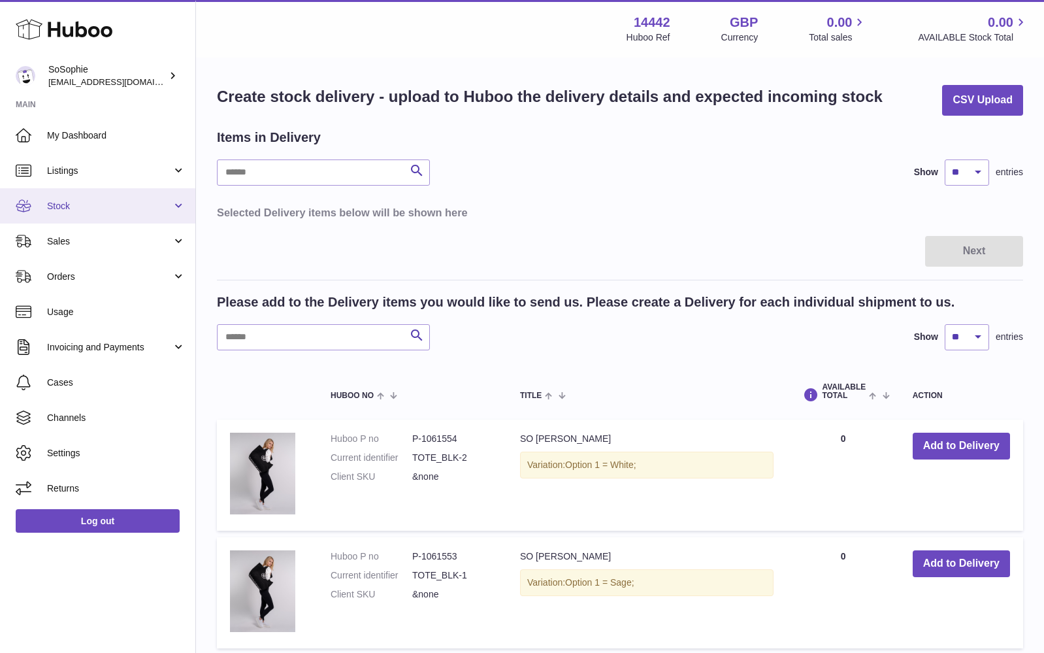
click at [83, 206] on span "Stock" at bounding box center [109, 206] width 125 height 12
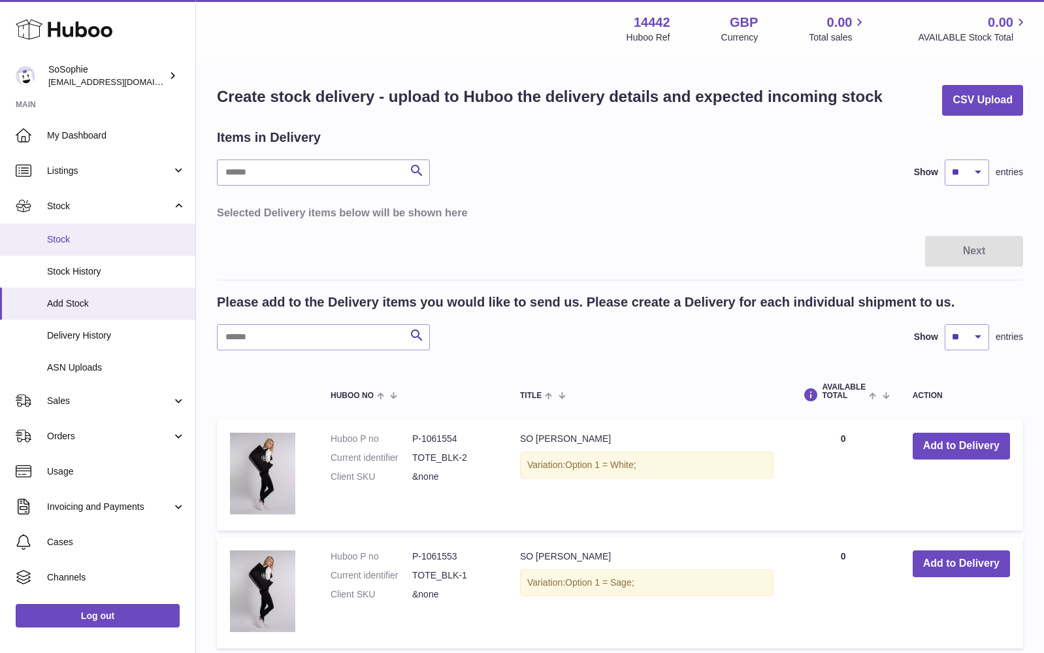
click at [71, 245] on link "Stock" at bounding box center [97, 239] width 195 height 32
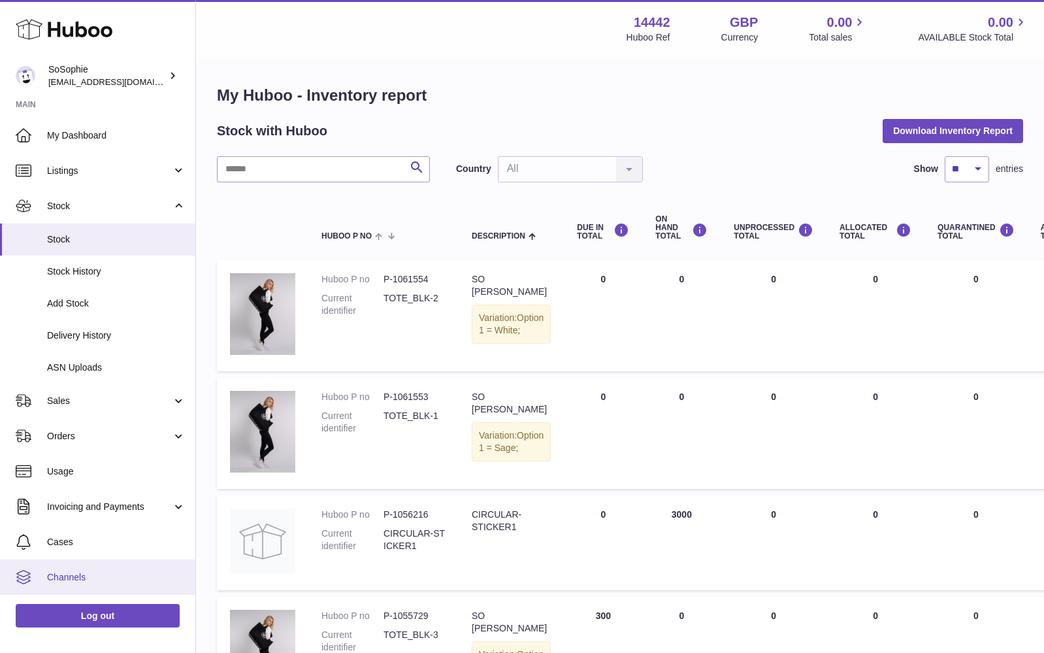
click at [83, 572] on span "Channels" at bounding box center [116, 577] width 139 height 12
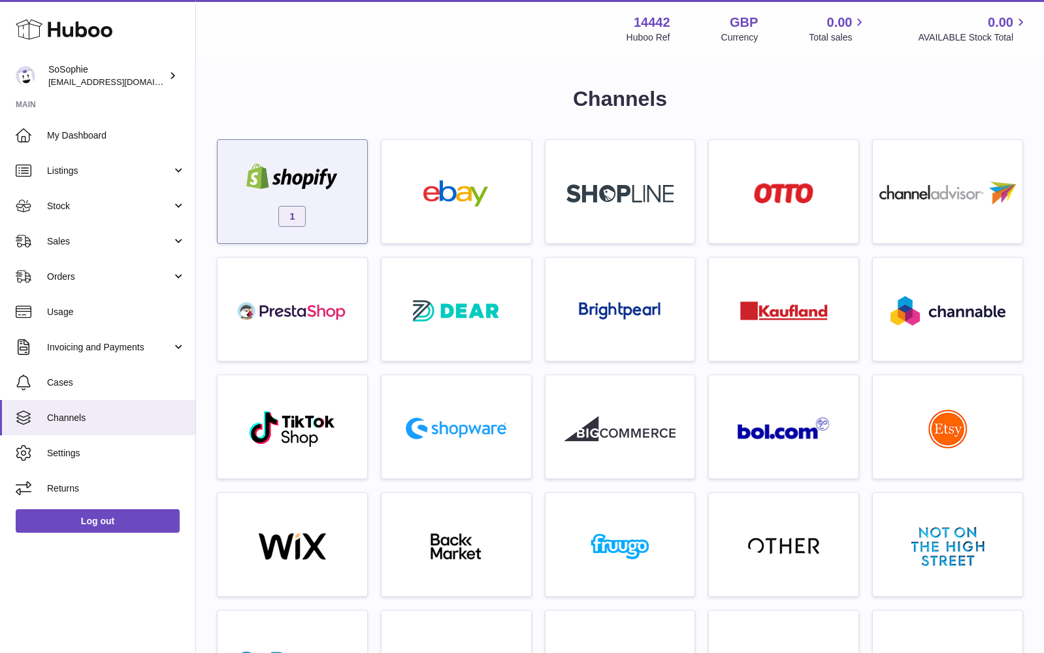
click at [314, 190] on div at bounding box center [292, 177] width 111 height 29
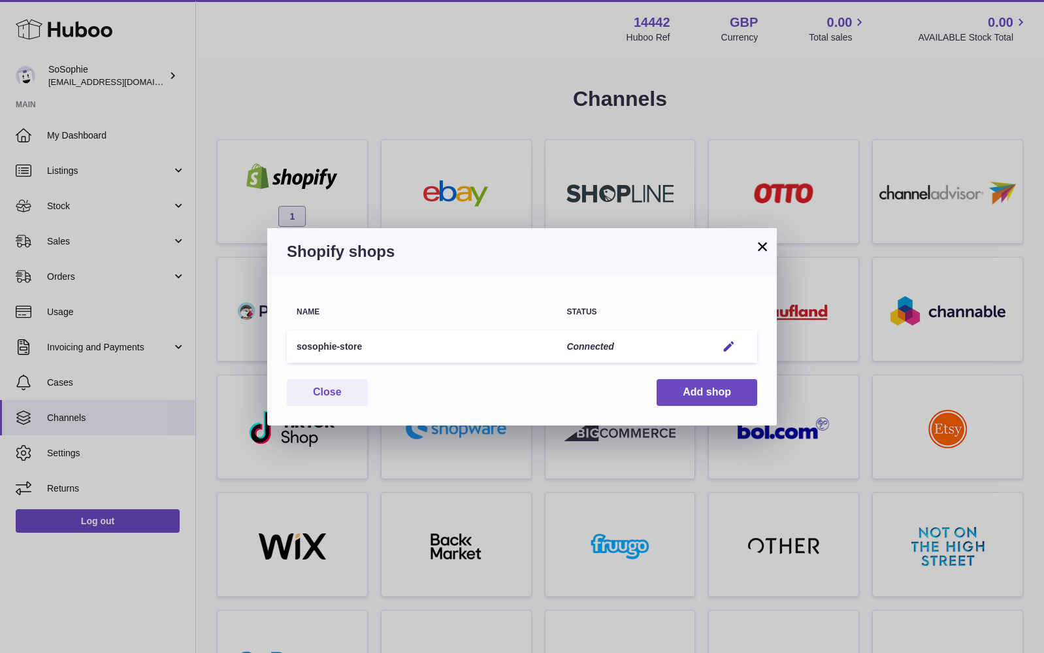
click at [763, 248] on button "×" at bounding box center [763, 246] width 16 height 16
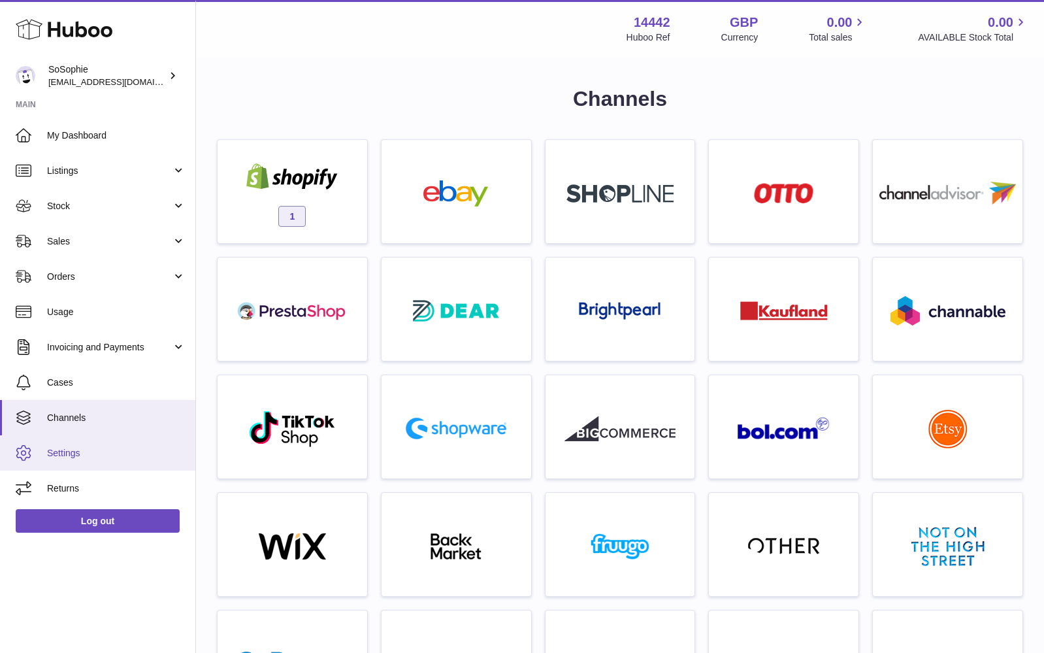
click at [91, 453] on span "Settings" at bounding box center [116, 453] width 139 height 12
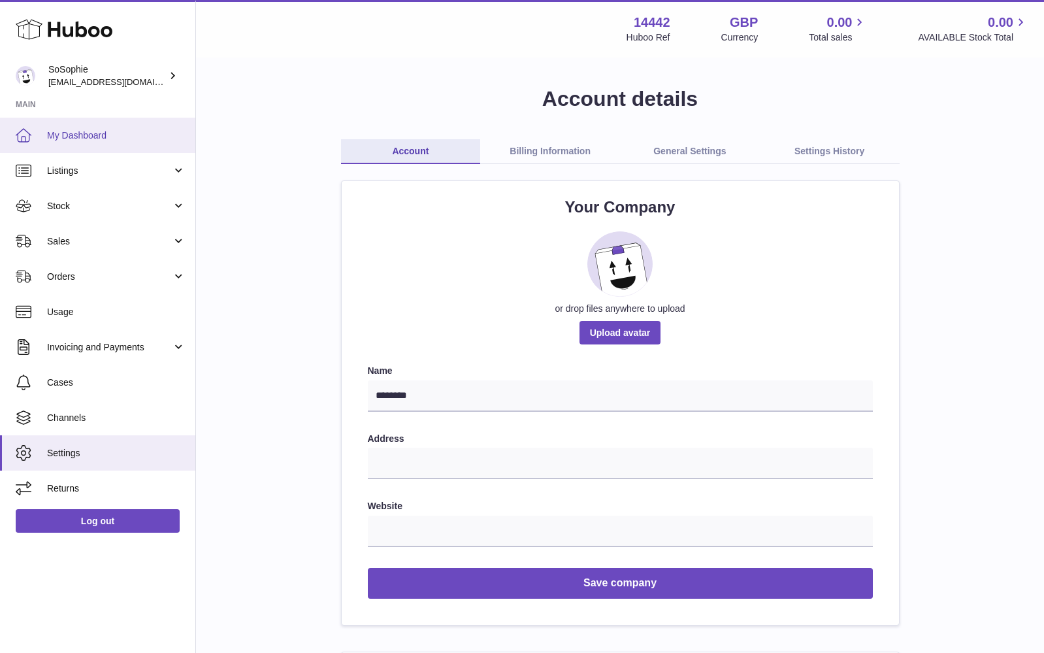
click at [96, 127] on link "My Dashboard" at bounding box center [97, 135] width 195 height 35
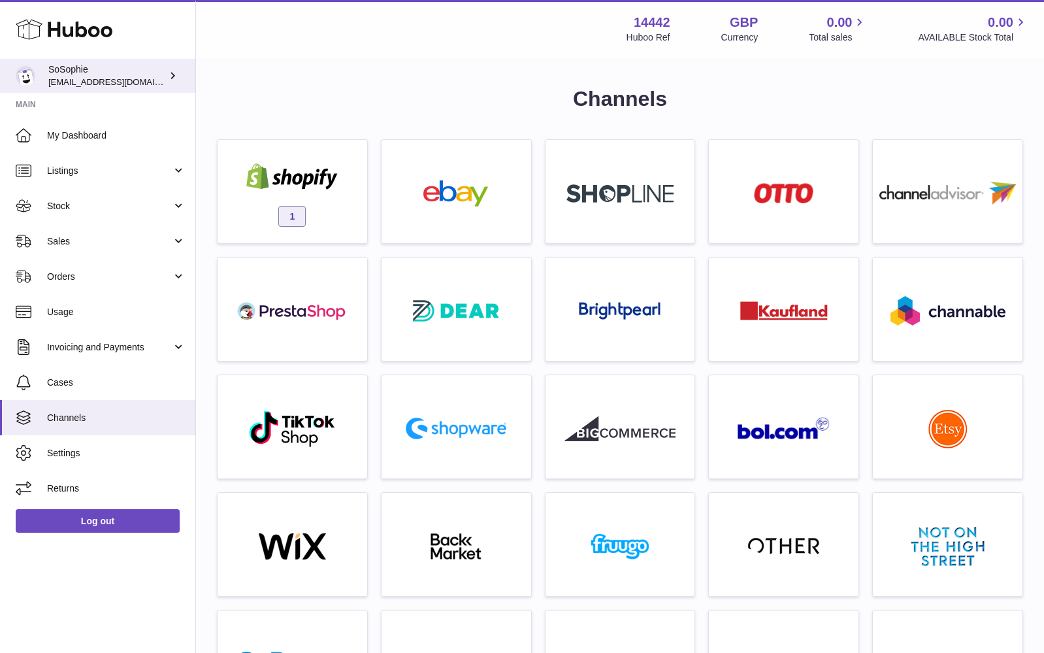
click at [110, 80] on span "[EMAIL_ADDRESS][DOMAIN_NAME]" at bounding box center [120, 81] width 144 height 10
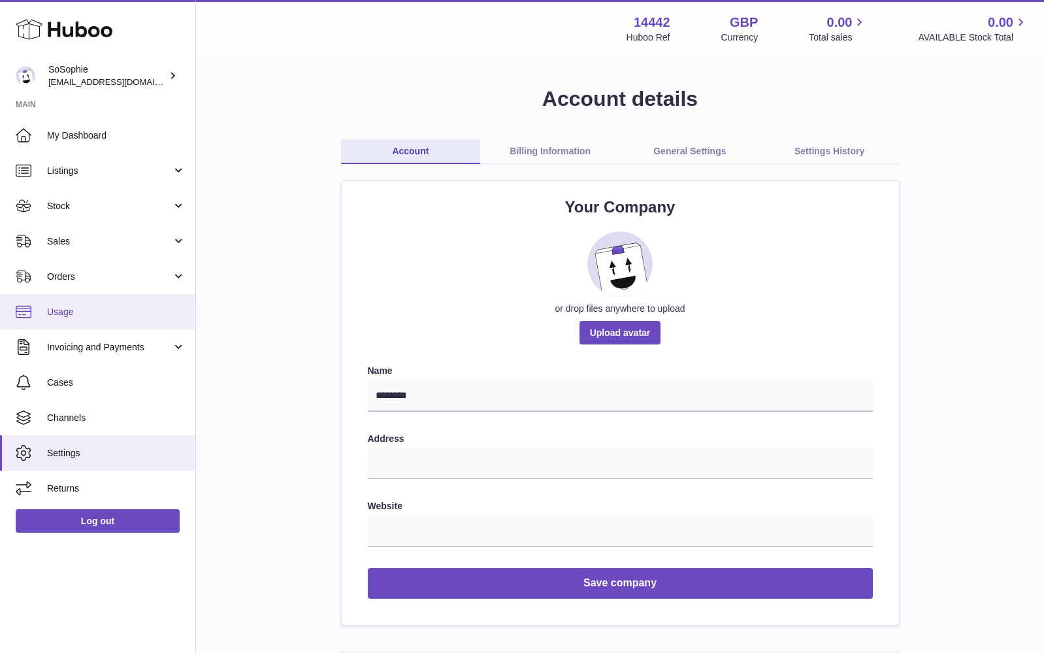
click at [72, 312] on span "Usage" at bounding box center [116, 312] width 139 height 12
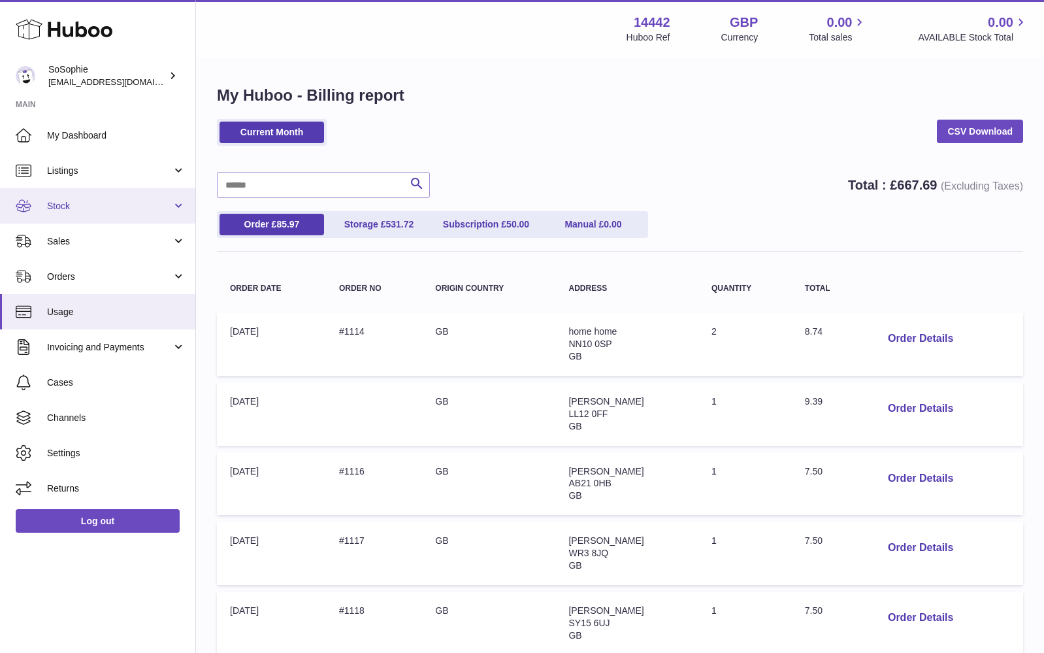
click at [107, 203] on span "Stock" at bounding box center [109, 206] width 125 height 12
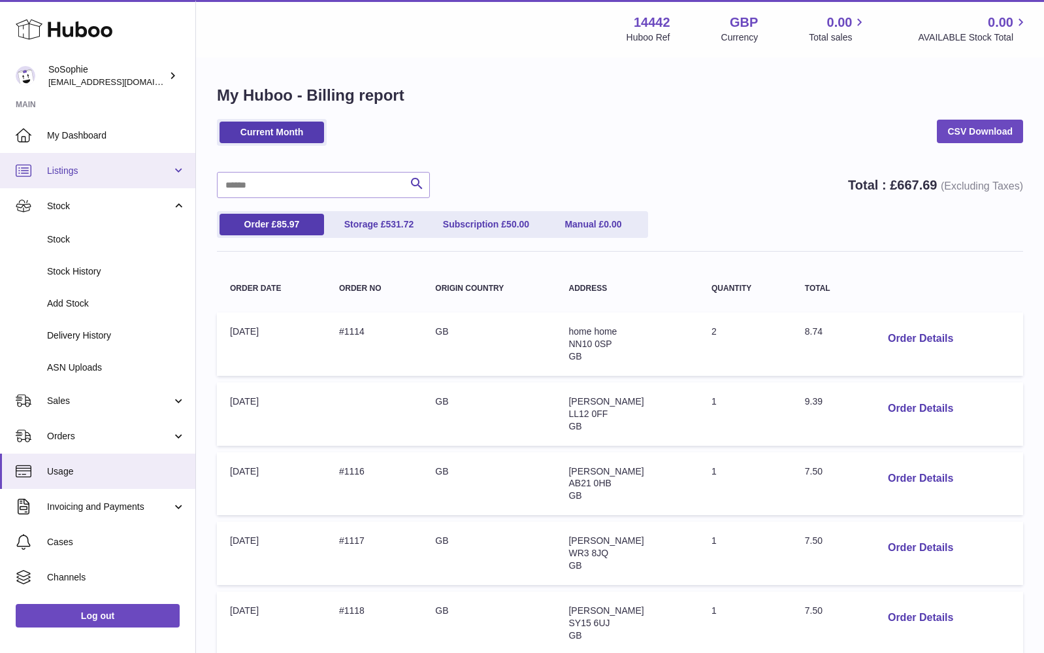
click at [99, 163] on link "Listings" at bounding box center [97, 170] width 195 height 35
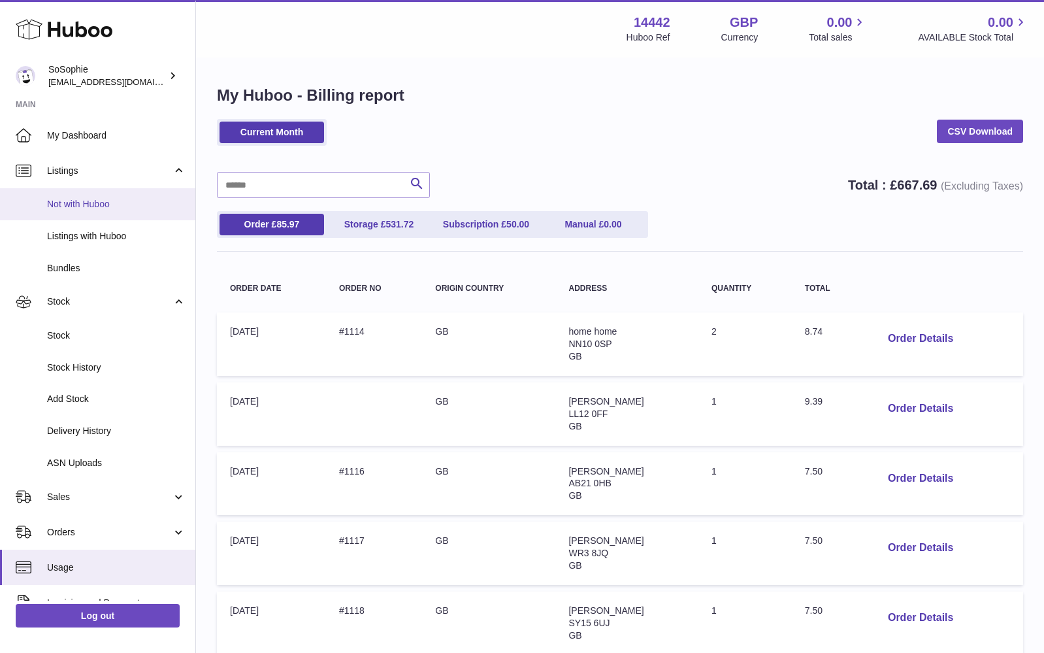
click at [91, 200] on span "Not with Huboo" at bounding box center [116, 204] width 139 height 12
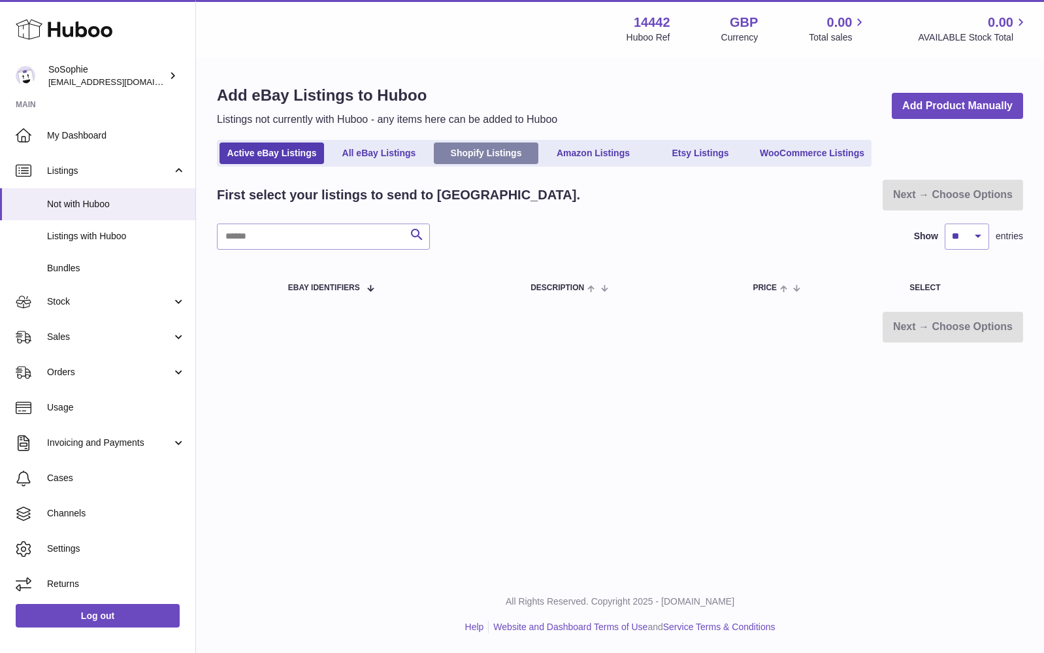
click at [476, 153] on link "Shopify Listings" at bounding box center [486, 153] width 105 height 22
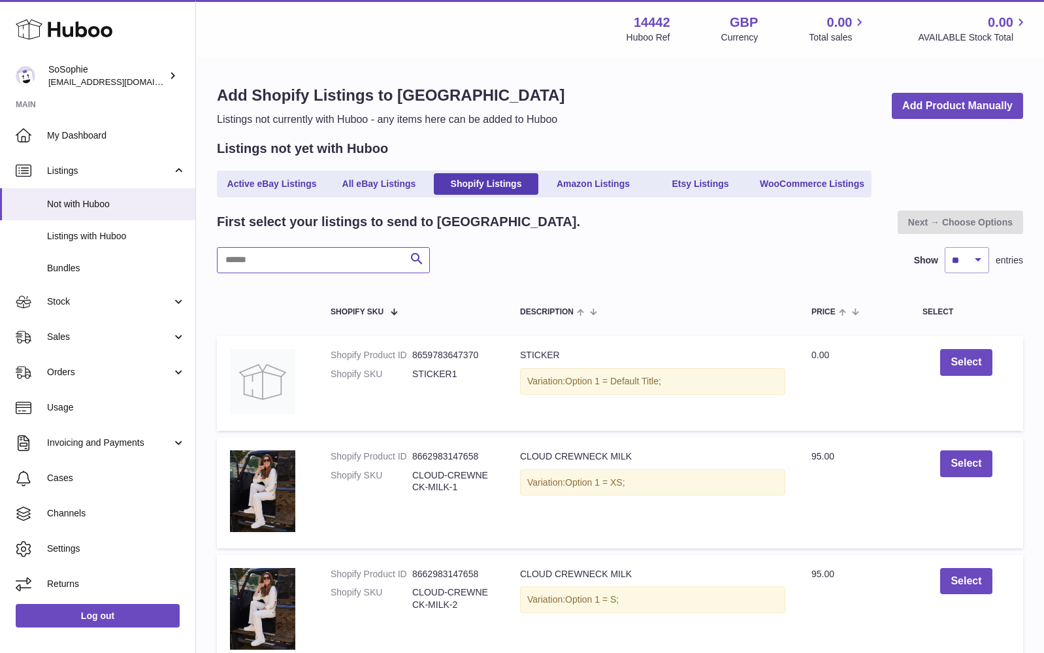
click at [369, 255] on input "text" at bounding box center [323, 260] width 213 height 26
type input "****"
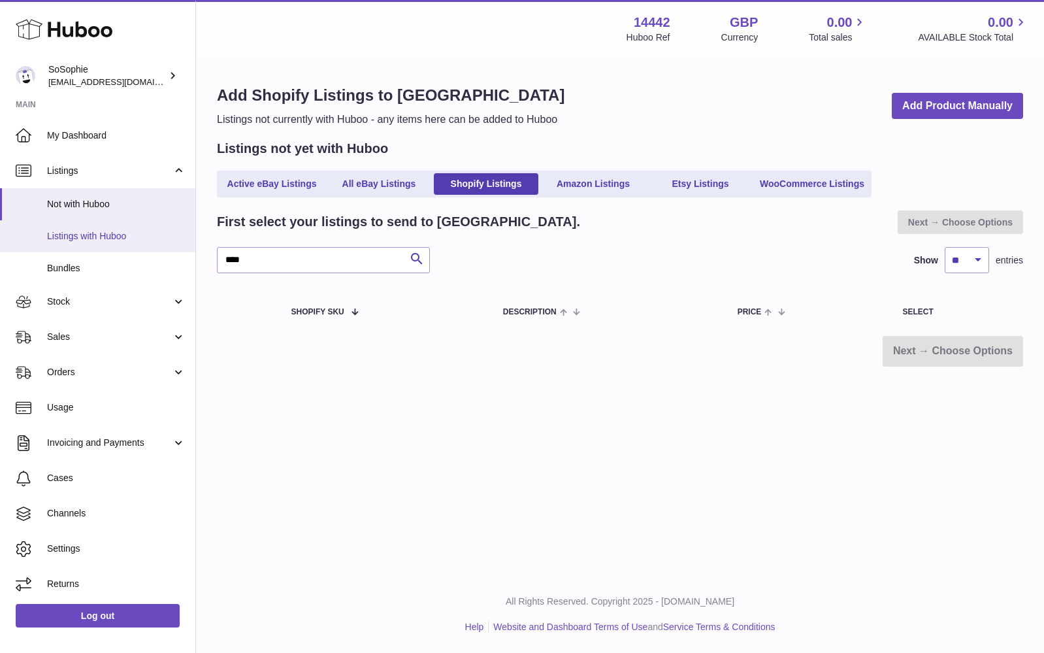
click at [118, 233] on span "Listings with Huboo" at bounding box center [116, 236] width 139 height 12
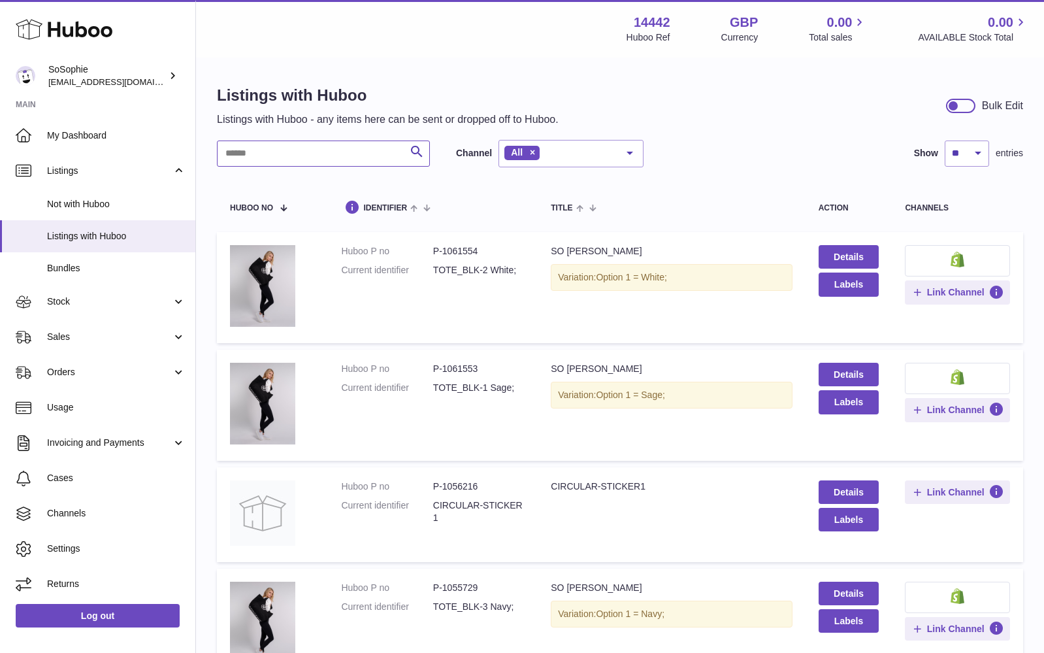
click at [302, 151] on input "text" at bounding box center [323, 153] width 213 height 26
type input "****"
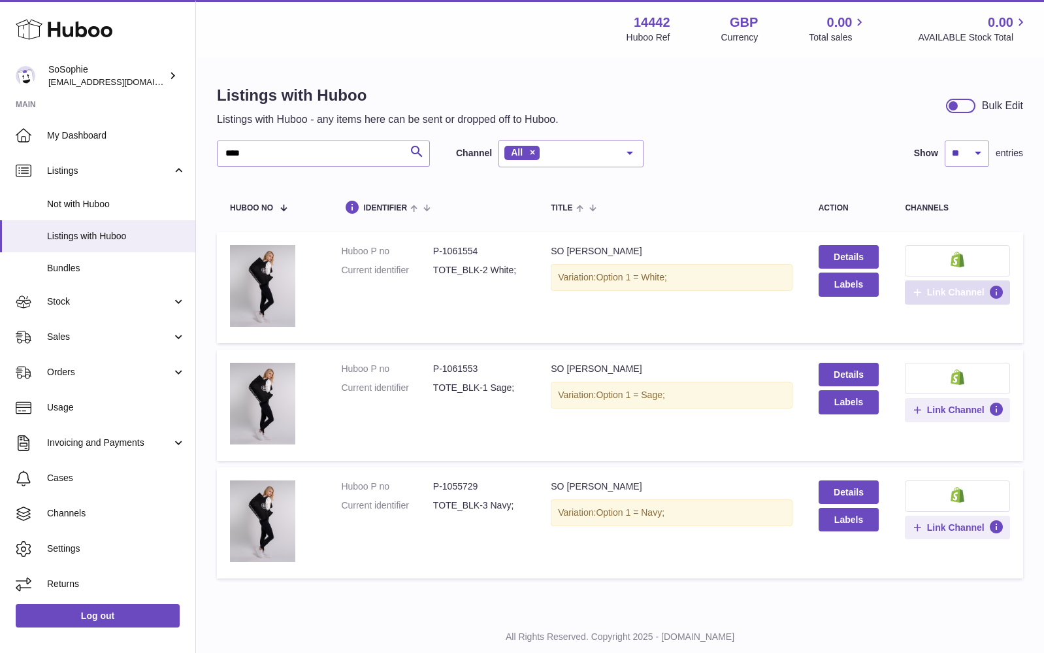
click at [921, 289] on icon at bounding box center [917, 292] width 12 height 12
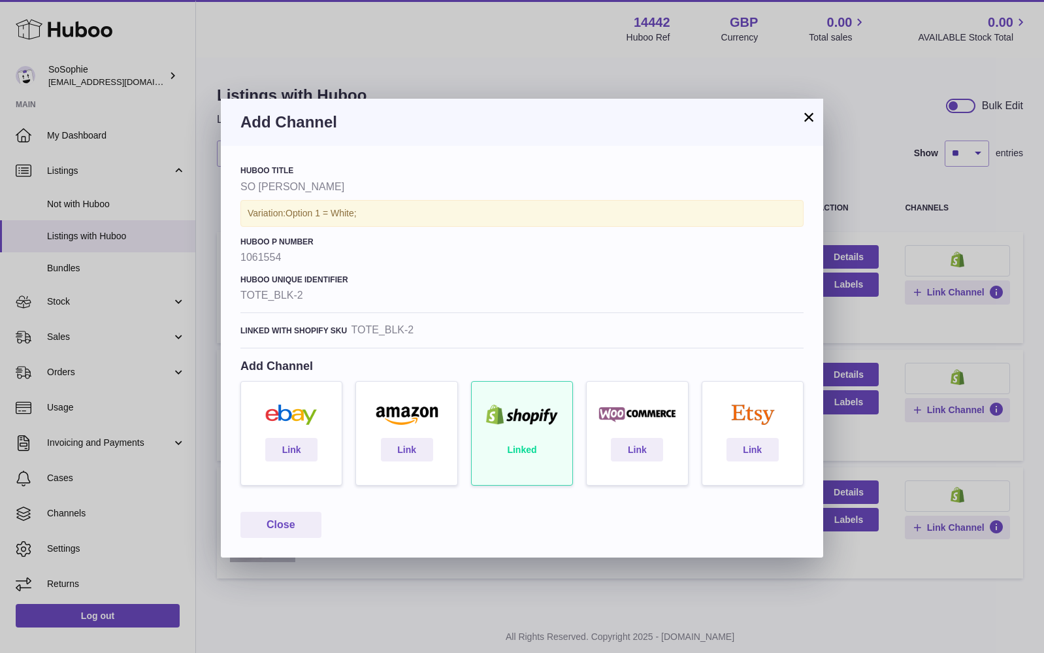
click at [808, 116] on button "×" at bounding box center [809, 117] width 16 height 16
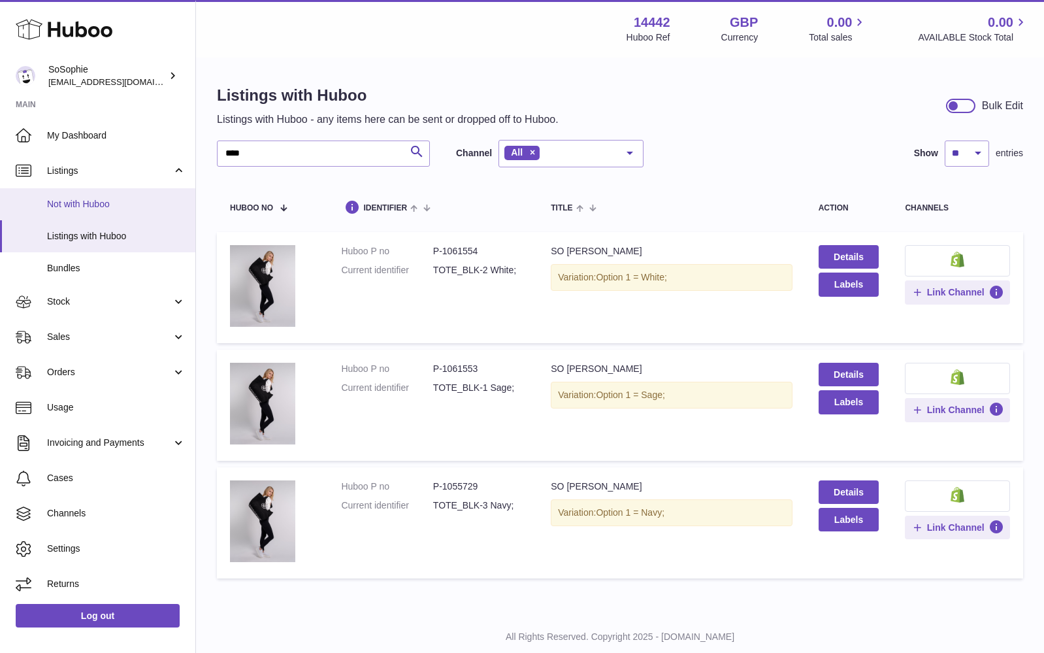
click at [107, 202] on span "Not with Huboo" at bounding box center [116, 204] width 139 height 12
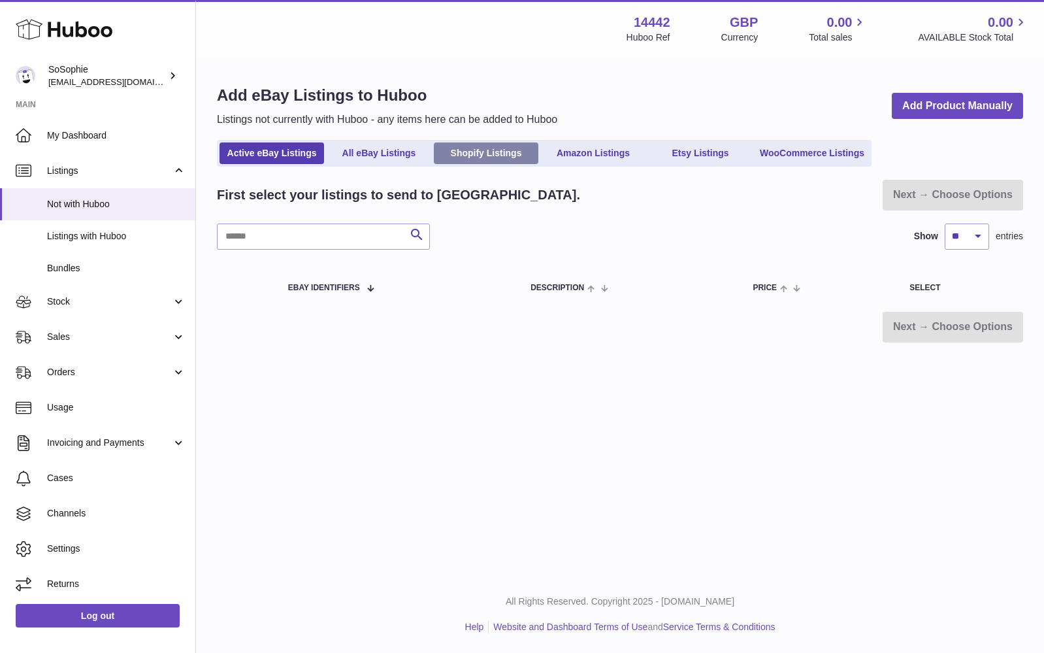
click at [502, 149] on link "Shopify Listings" at bounding box center [486, 153] width 105 height 22
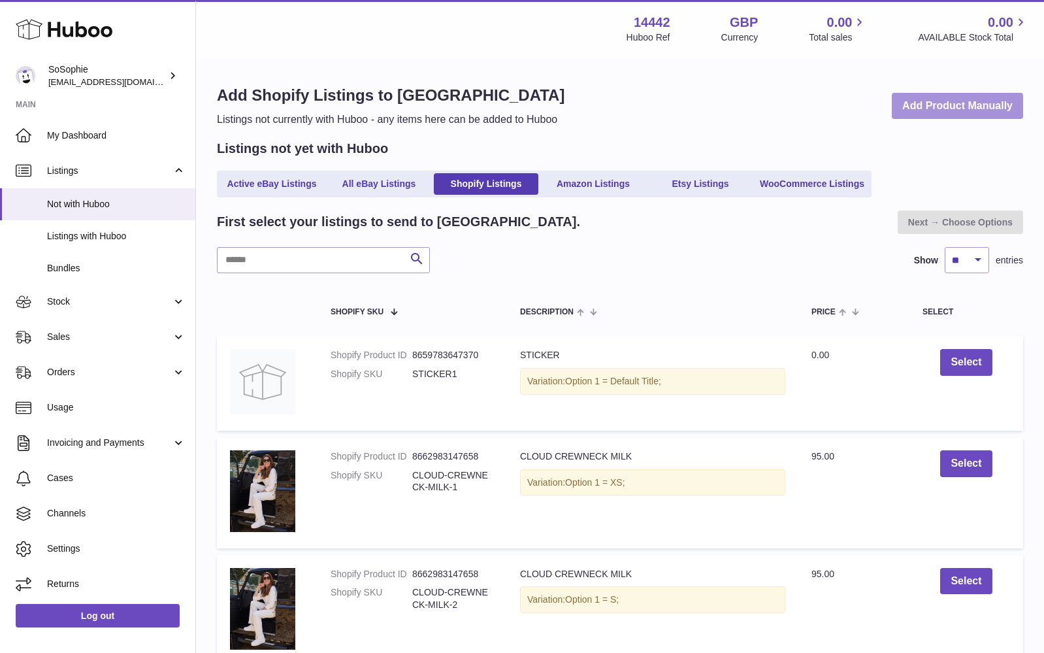
click at [977, 107] on link "Add Product Manually" at bounding box center [957, 106] width 131 height 27
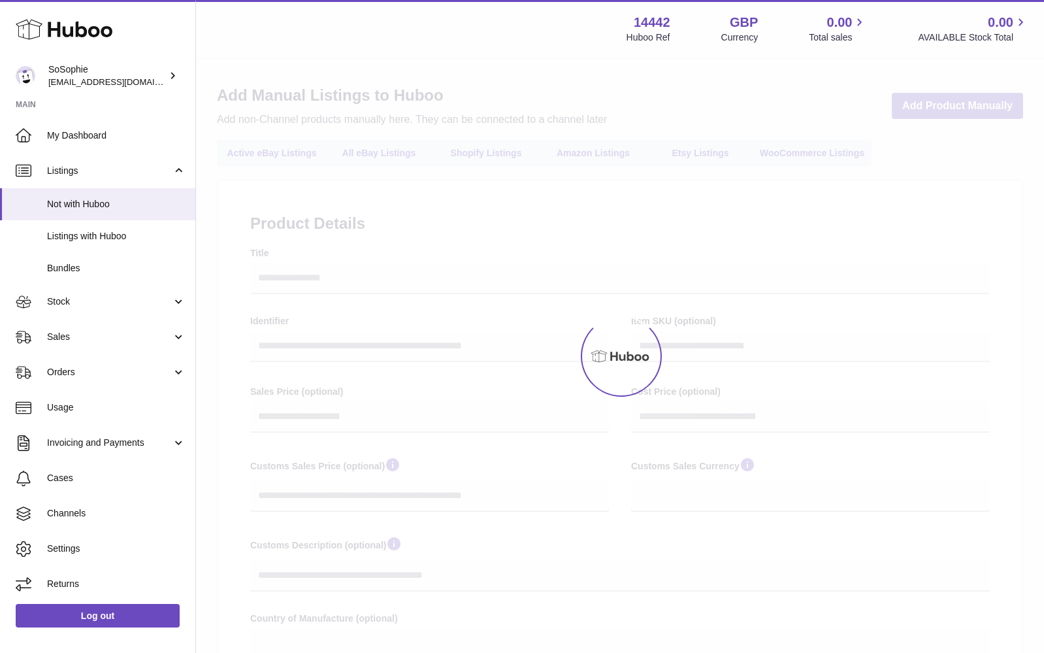
select select
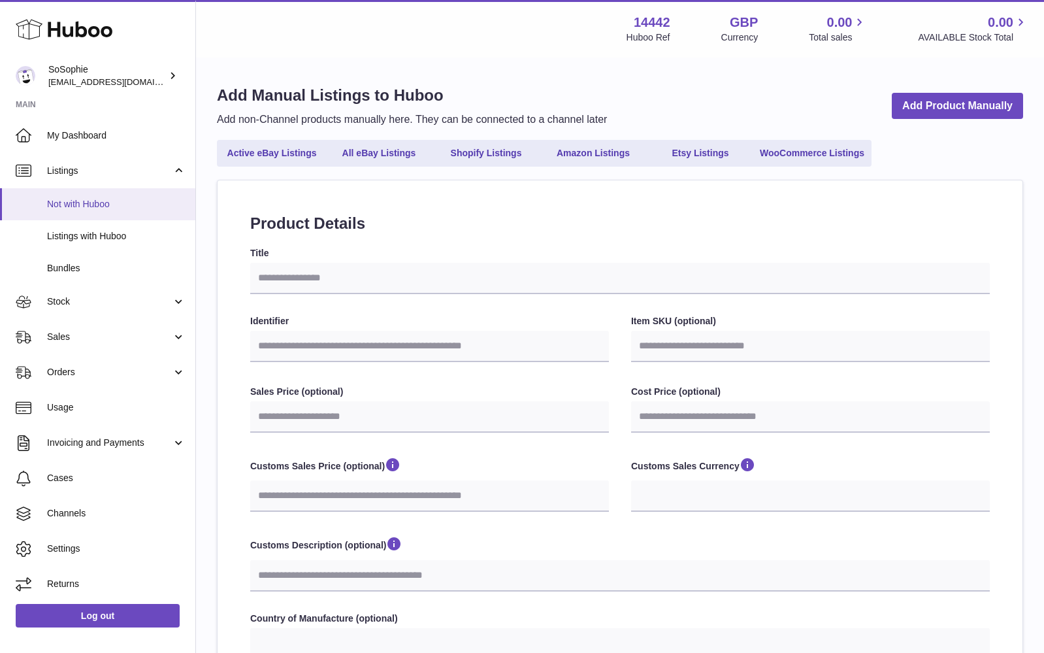
click at [114, 201] on span "Not with Huboo" at bounding box center [116, 204] width 139 height 12
